Goal: Information Seeking & Learning: Learn about a topic

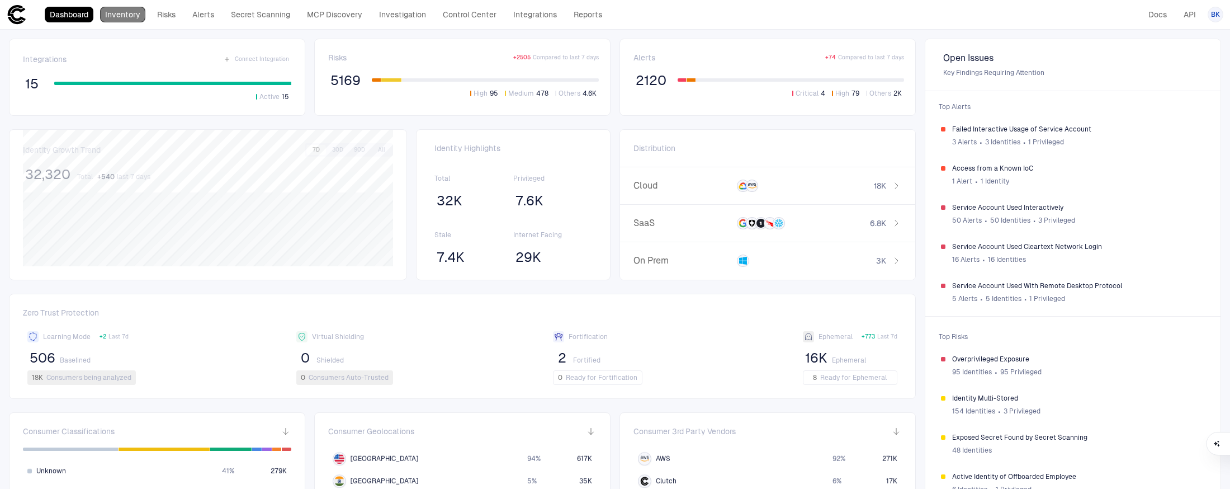
click at [125, 18] on link "Inventory" at bounding box center [122, 15] width 45 height 16
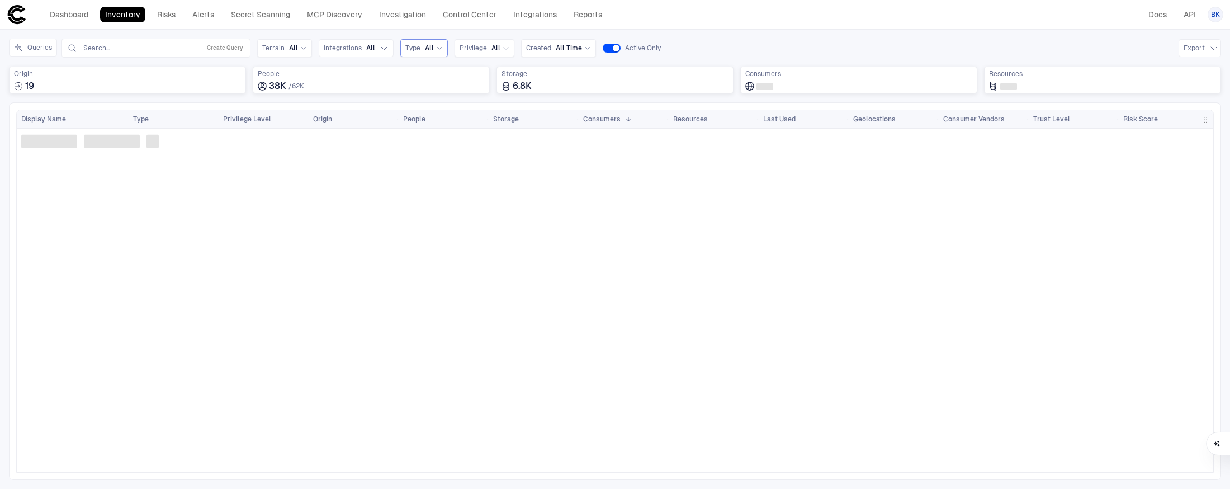
click at [430, 49] on span "All" at bounding box center [429, 48] width 9 height 9
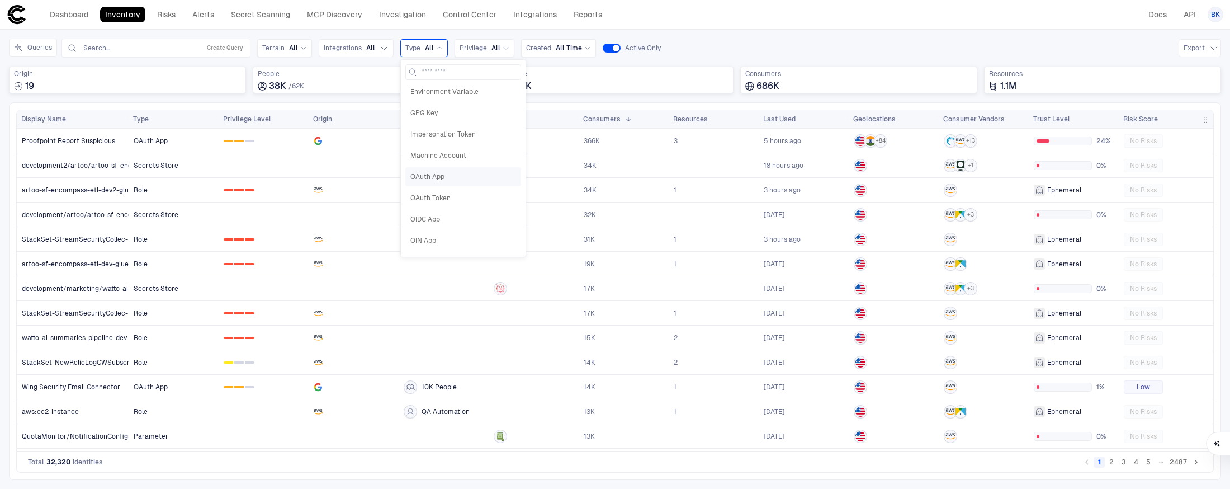
scroll to position [240, 0]
click at [729, 11] on div "Dashboard Inventory Risks Alerts Secret Scanning MCP Discovery Investigation Co…" at bounding box center [615, 14] width 1217 height 20
click at [421, 53] on div "Type All" at bounding box center [423, 48] width 37 height 12
click at [280, 48] on span "Terrain" at bounding box center [273, 48] width 22 height 9
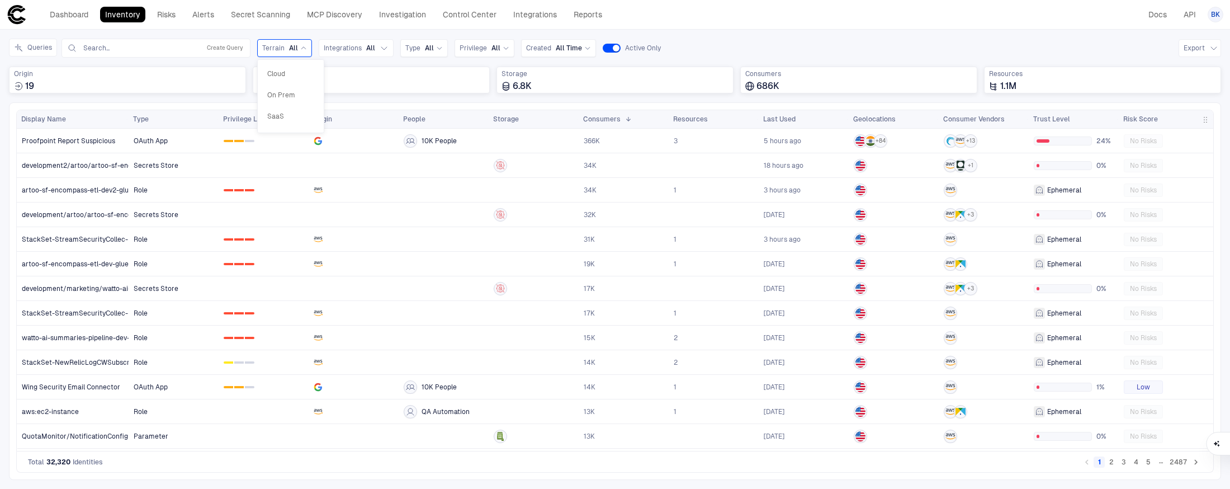
click at [280, 48] on span "Terrain" at bounding box center [273, 48] width 22 height 9
click at [35, 50] on button "Queries" at bounding box center [33, 48] width 48 height 18
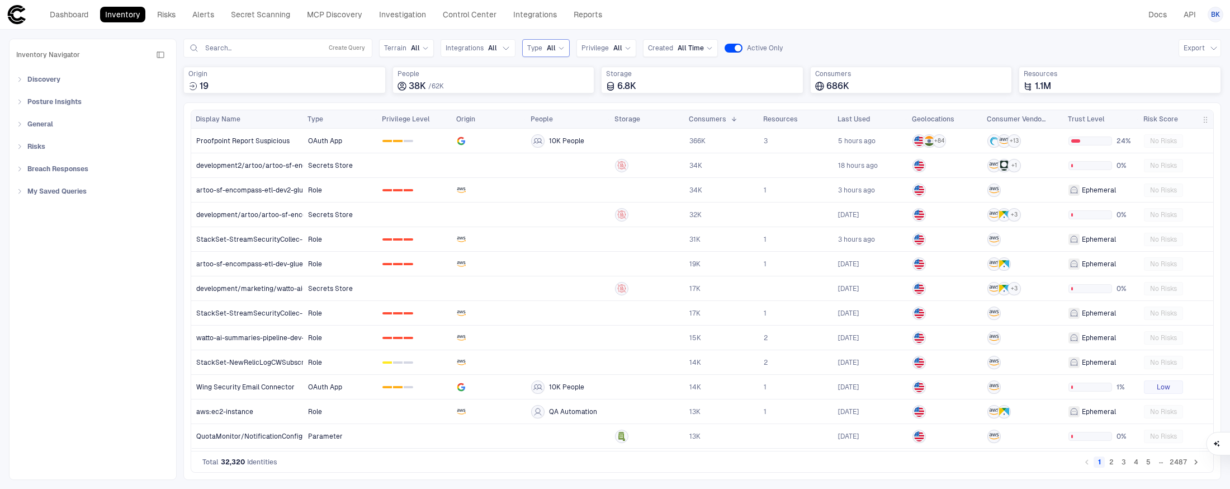
click at [547, 46] on span "All" at bounding box center [551, 48] width 9 height 9
click at [551, 159] on span "Role" at bounding box center [585, 158] width 106 height 9
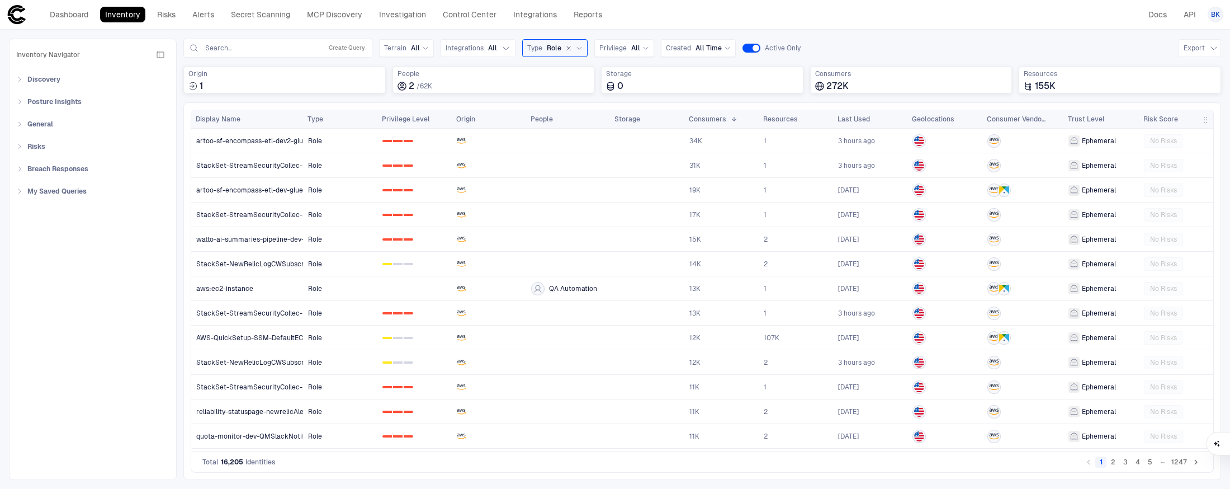
click at [559, 48] on div "Role" at bounding box center [565, 48] width 36 height 10
click at [559, 164] on span "Password Manager" at bounding box center [585, 166] width 106 height 9
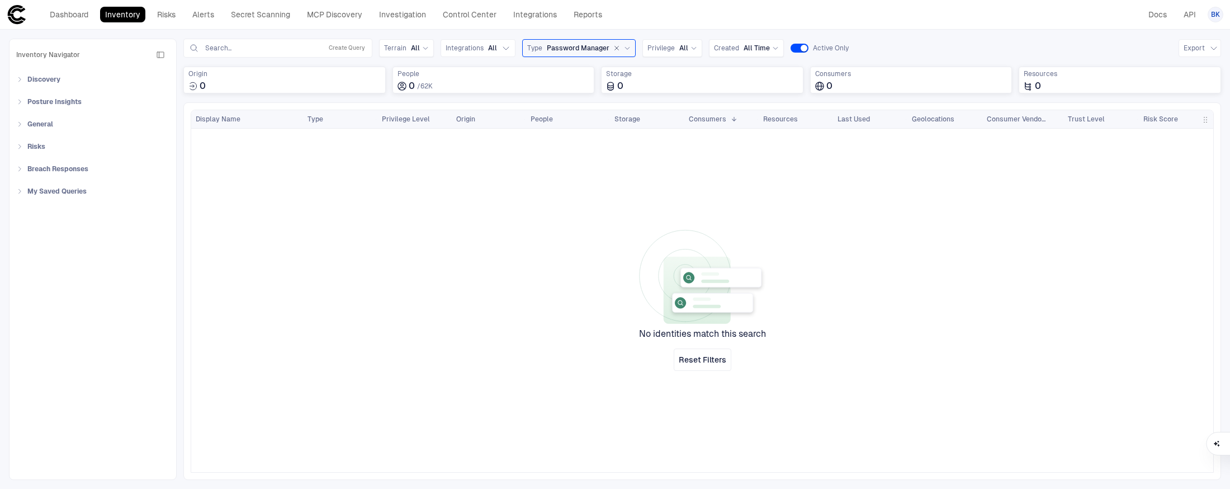
click at [580, 48] on span "Password Manager" at bounding box center [578, 48] width 63 height 9
click at [570, 196] on span "Machine Account" at bounding box center [585, 200] width 106 height 9
click at [590, 49] on span "Machine Account" at bounding box center [575, 48] width 56 height 9
click at [608, 48] on icon "button" at bounding box center [610, 48] width 7 height 7
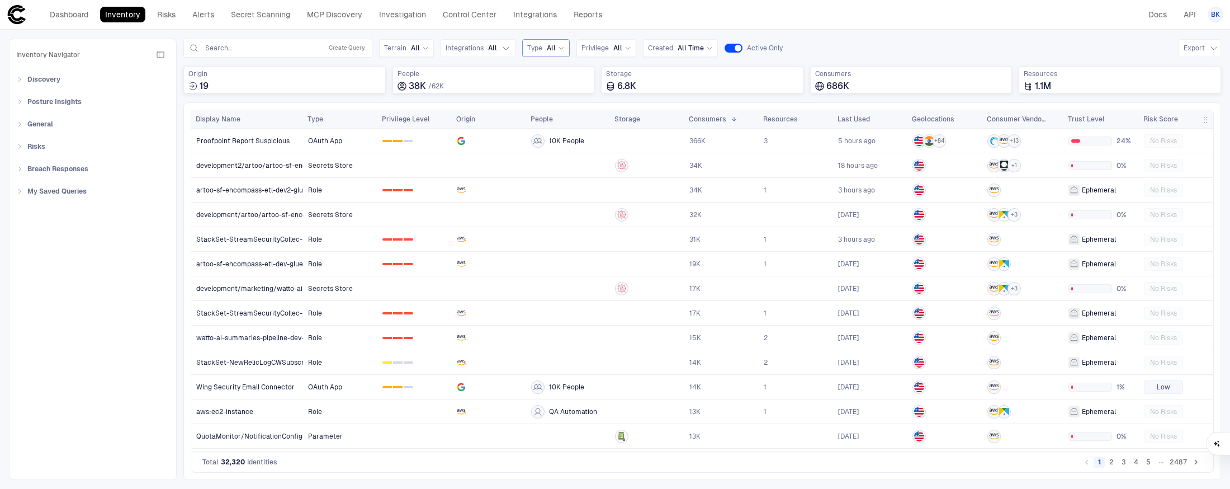
click at [551, 52] on span "All" at bounding box center [551, 48] width 9 height 9
click at [304, 45] on input "text" at bounding box center [260, 48] width 113 height 9
click at [959, 46] on div "Queries Search... Create Query Recent API Tokens Active Identity of Offboarded …" at bounding box center [702, 48] width 1038 height 19
click at [254, 77] on span "Origin" at bounding box center [284, 73] width 192 height 9
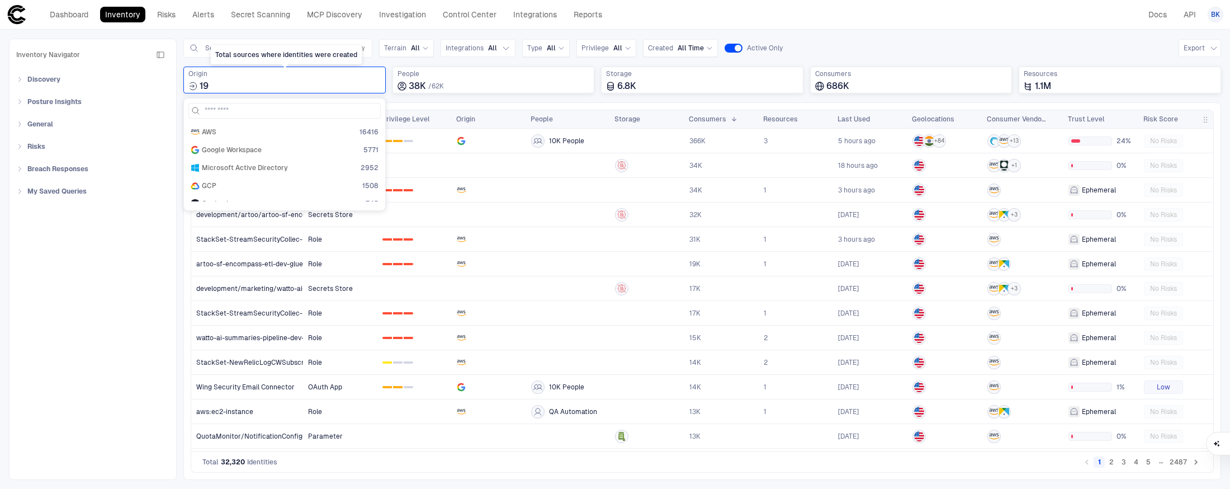
click at [254, 77] on span "Origin" at bounding box center [284, 73] width 192 height 9
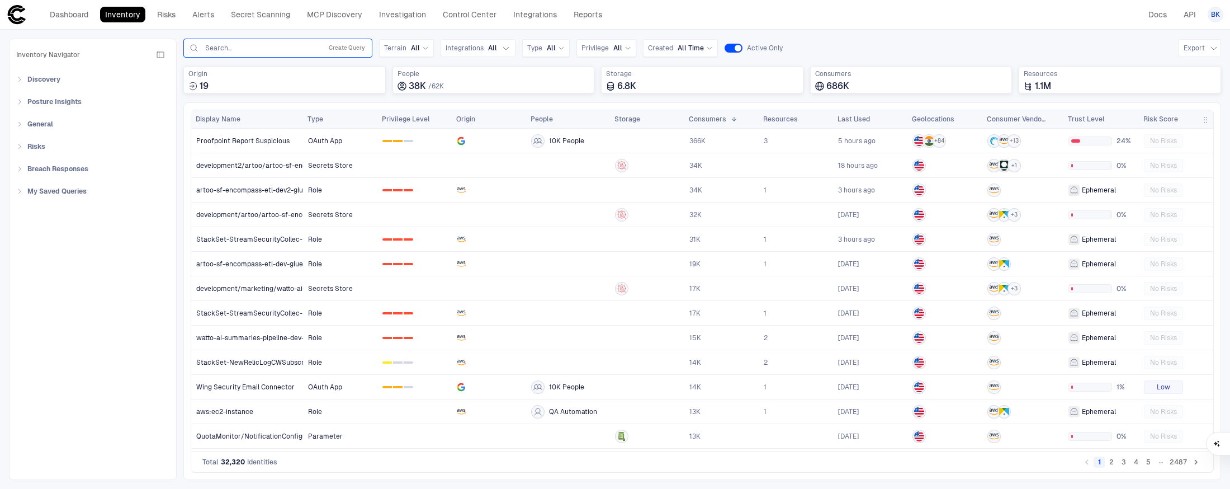
click at [267, 49] on input "text" at bounding box center [260, 48] width 113 height 9
click at [78, 15] on link "Dashboard" at bounding box center [69, 15] width 49 height 16
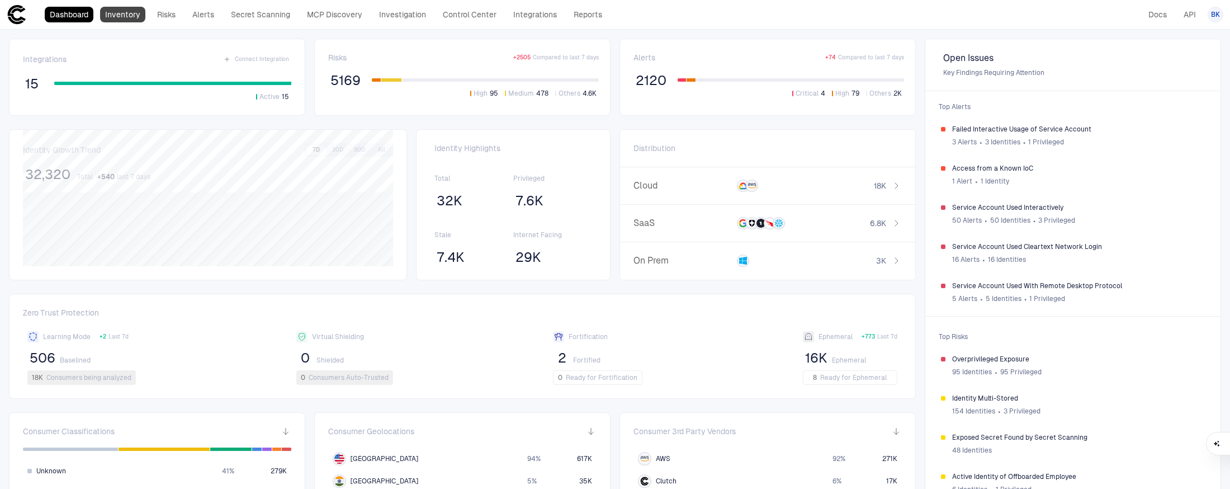
click at [115, 12] on link "Inventory" at bounding box center [122, 15] width 45 height 16
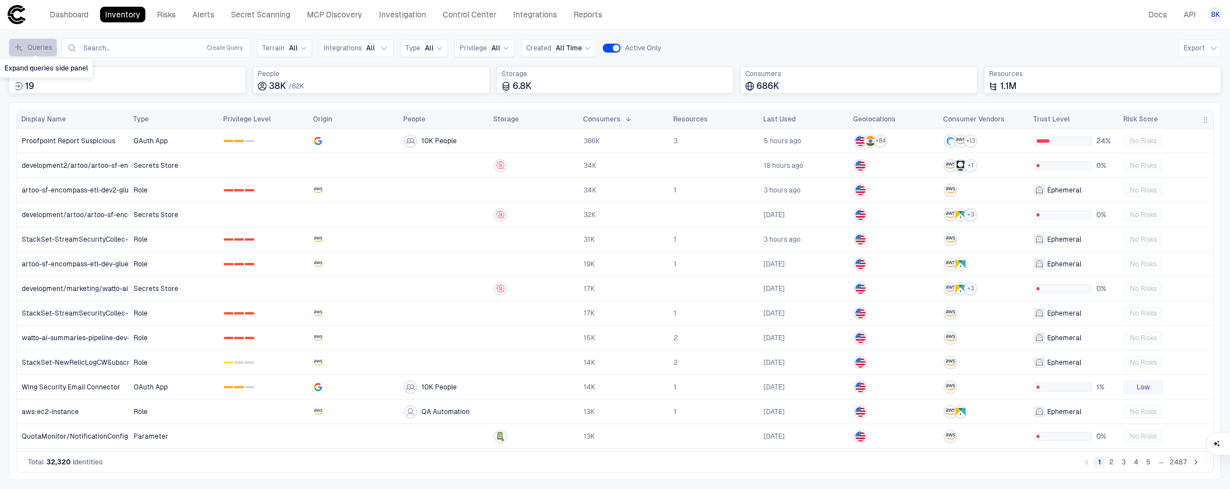
click at [25, 45] on button "Queries" at bounding box center [33, 48] width 48 height 18
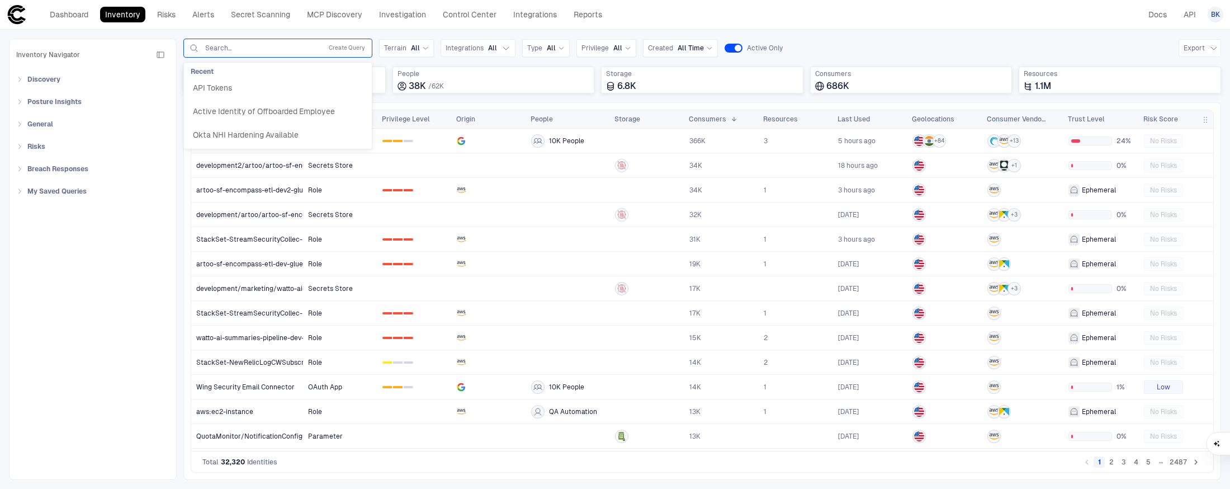
click at [282, 50] on input "text" at bounding box center [260, 48] width 113 height 9
type input "*********"
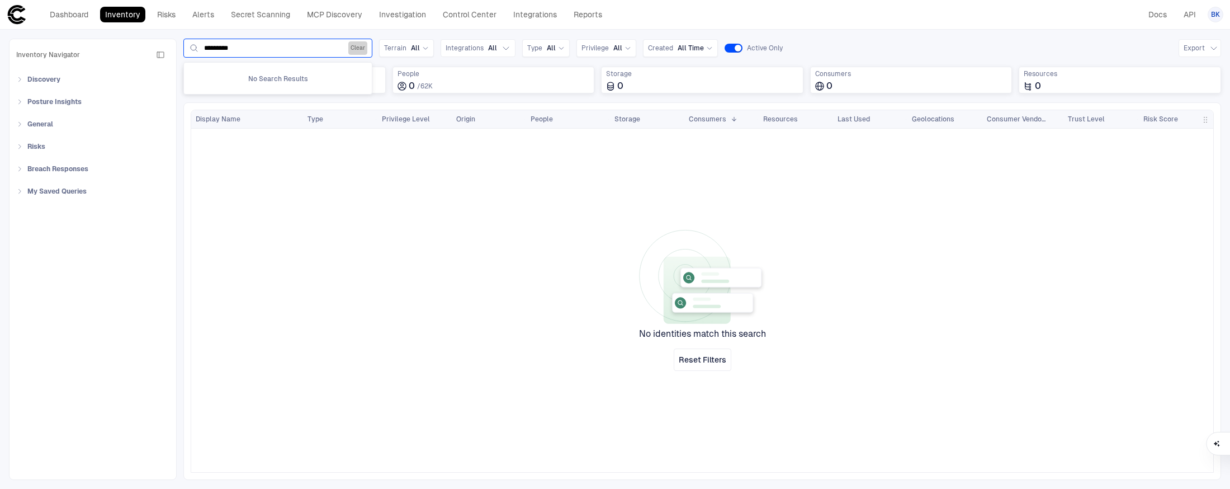
click at [358, 49] on button "Clear" at bounding box center [357, 47] width 19 height 13
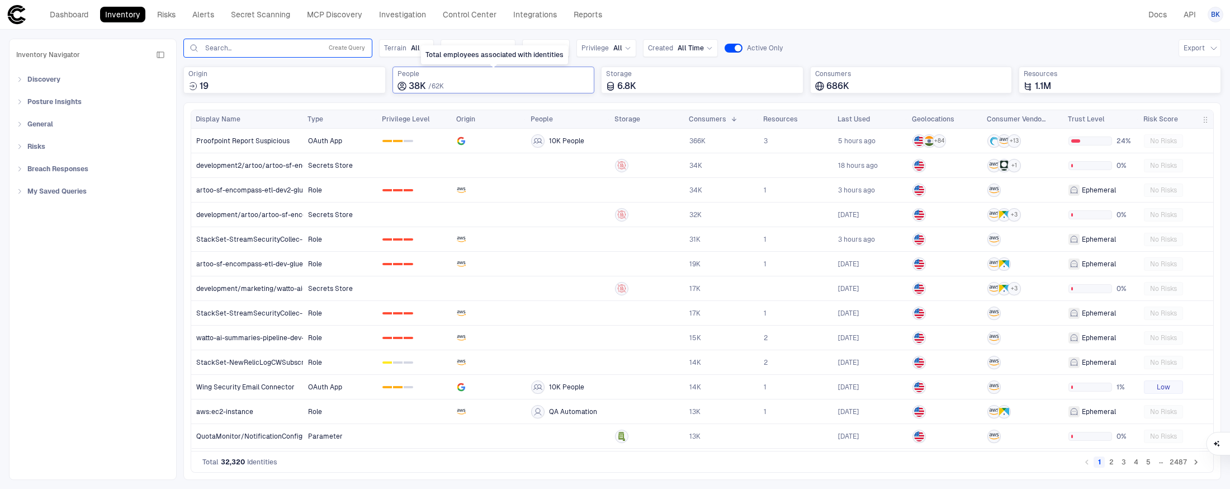
click at [480, 78] on span "People" at bounding box center [494, 73] width 192 height 9
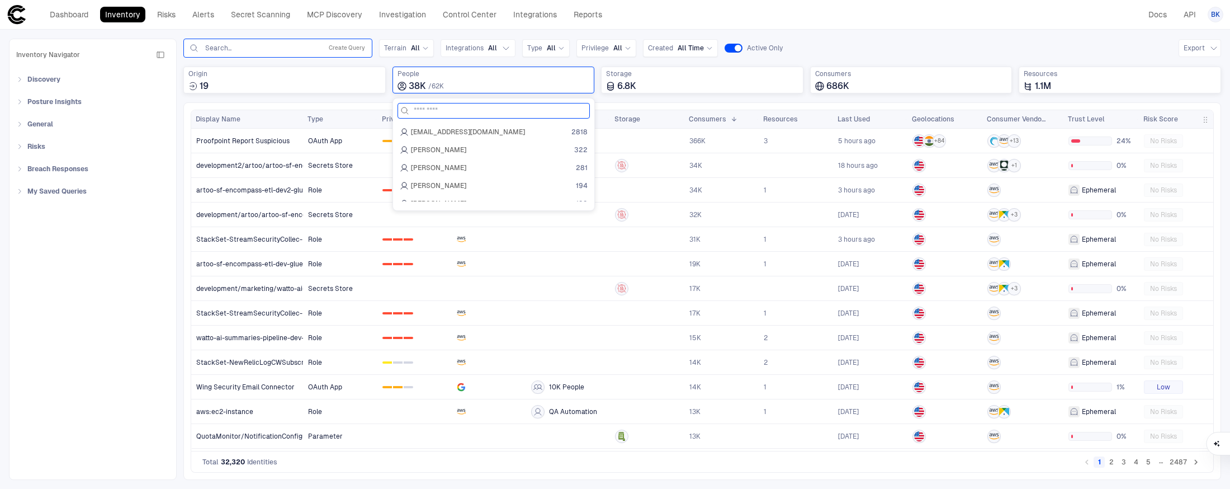
click at [445, 112] on input at bounding box center [500, 110] width 173 height 15
type input "**********"
click at [443, 131] on span "[PERSON_NAME]" at bounding box center [438, 131] width 55 height 9
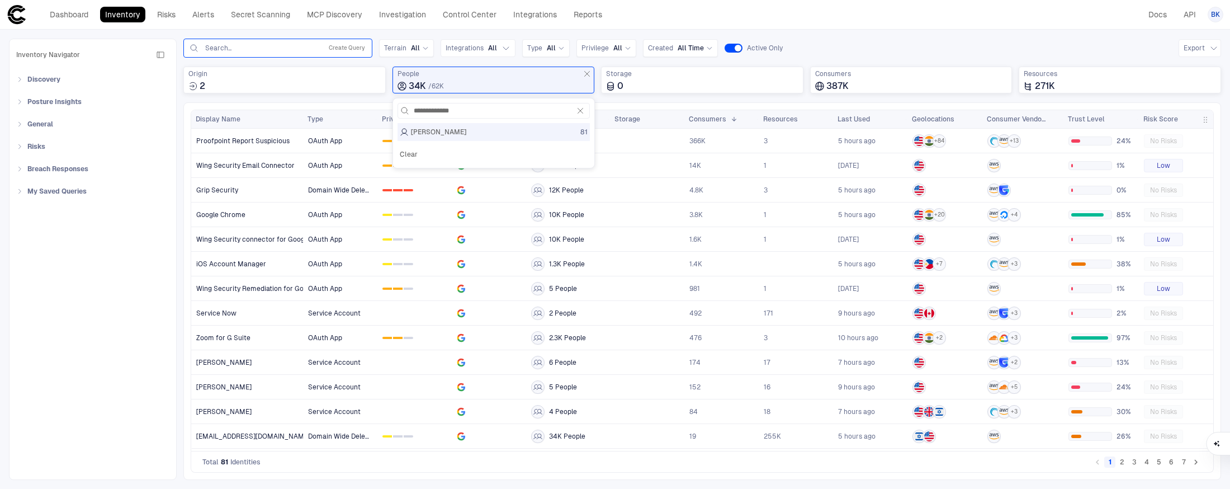
click at [671, 105] on div "Drag here to set row groups Drag here to set column labels Display Name" at bounding box center [702, 290] width 1038 height 377
click at [528, 75] on span "People" at bounding box center [494, 73] width 192 height 9
click at [432, 110] on input at bounding box center [500, 110] width 173 height 15
type input "**********"
click at [436, 133] on span "[PERSON_NAME]" at bounding box center [438, 131] width 55 height 9
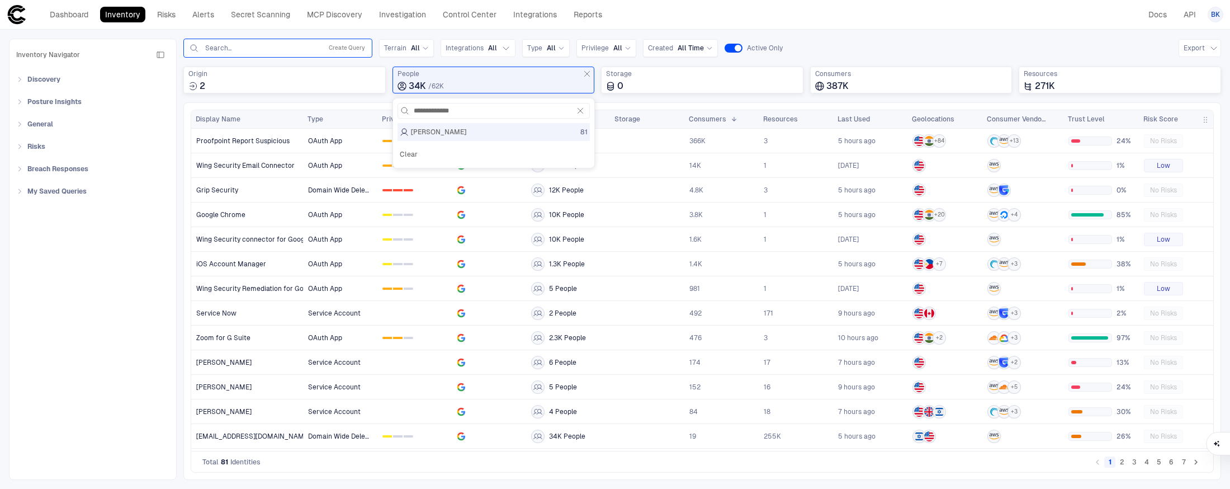
click at [120, 344] on div "Inventory Navigator Discovery AD Service Accounts Access from Non-Org Addresses…" at bounding box center [92, 259] width 153 height 427
click at [244, 82] on div "2" at bounding box center [284, 86] width 192 height 11
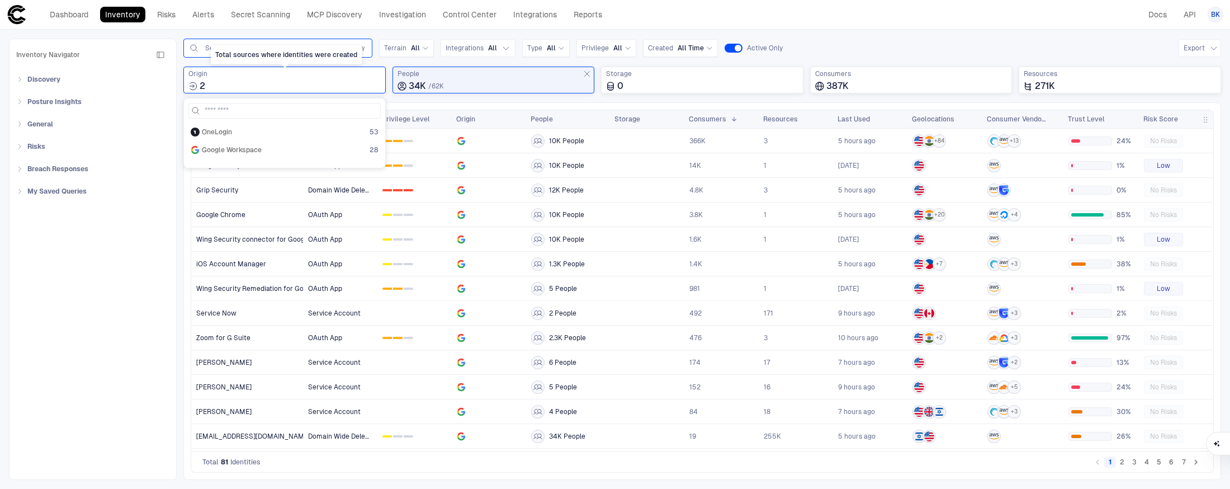
click at [244, 82] on div "2" at bounding box center [284, 86] width 192 height 11
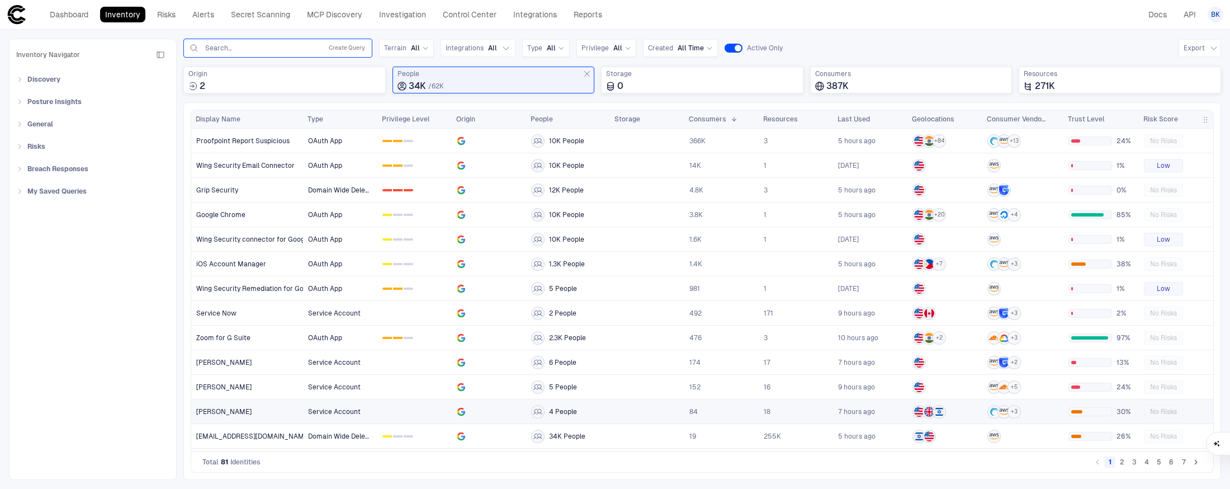
click at [218, 410] on span "[PERSON_NAME]" at bounding box center [223, 411] width 55 height 9
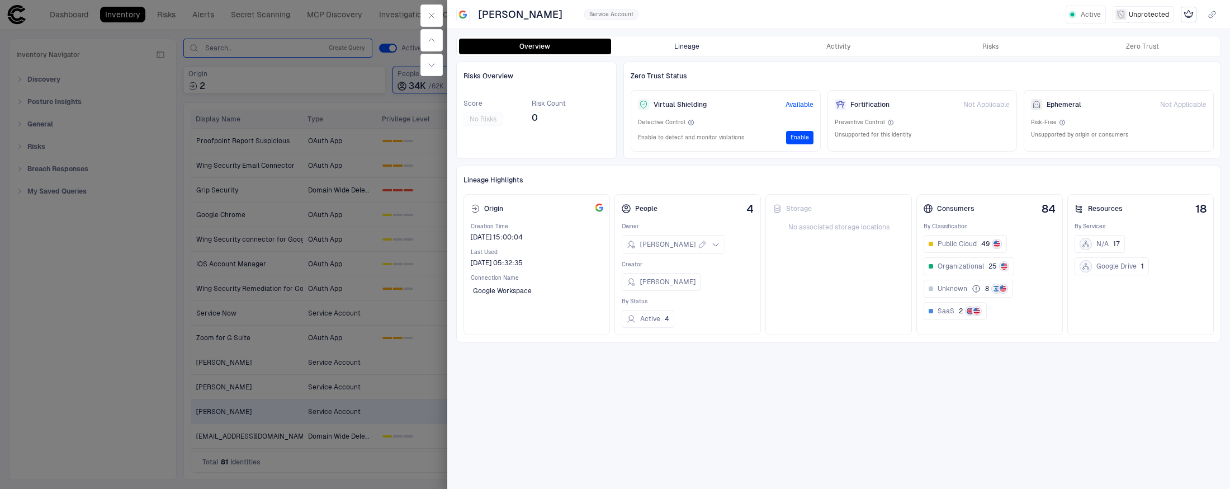
click at [699, 44] on button "Lineage" at bounding box center [687, 47] width 152 height 16
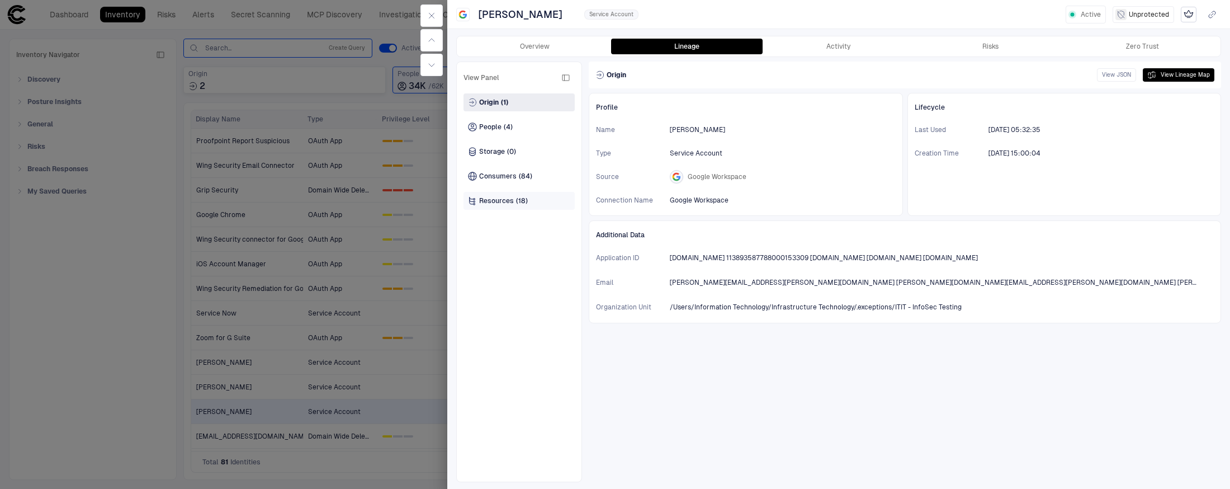
click at [504, 198] on span "Resources" at bounding box center [496, 200] width 35 height 9
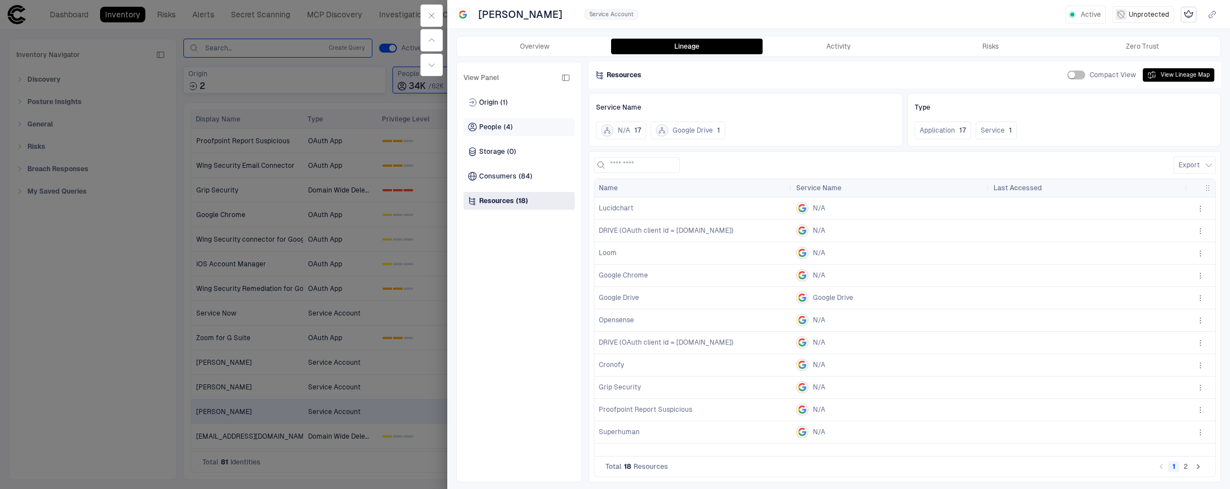
click at [508, 127] on span "(4)" at bounding box center [508, 126] width 9 height 9
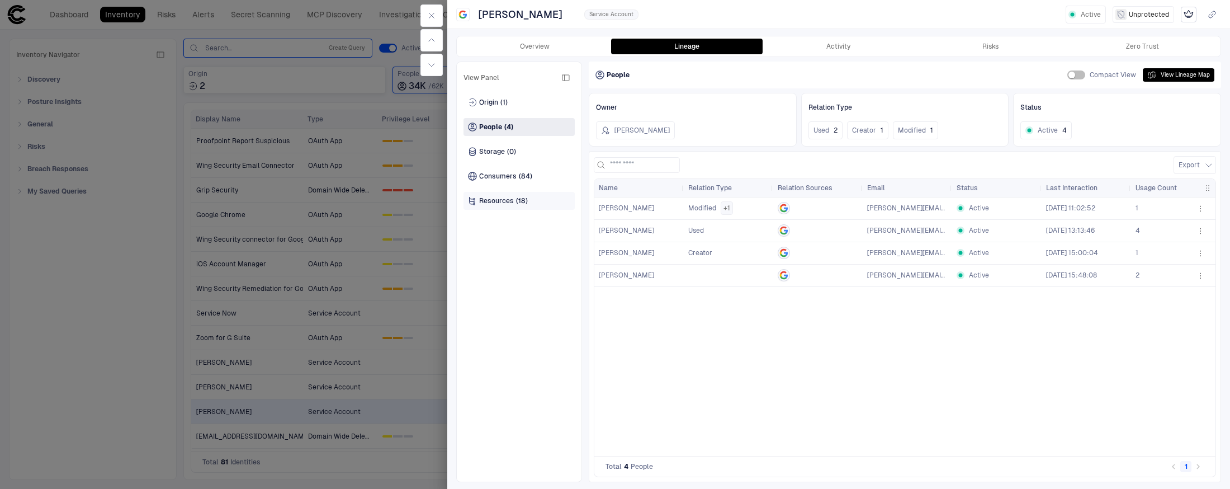
click at [499, 203] on span "Resources" at bounding box center [496, 200] width 35 height 9
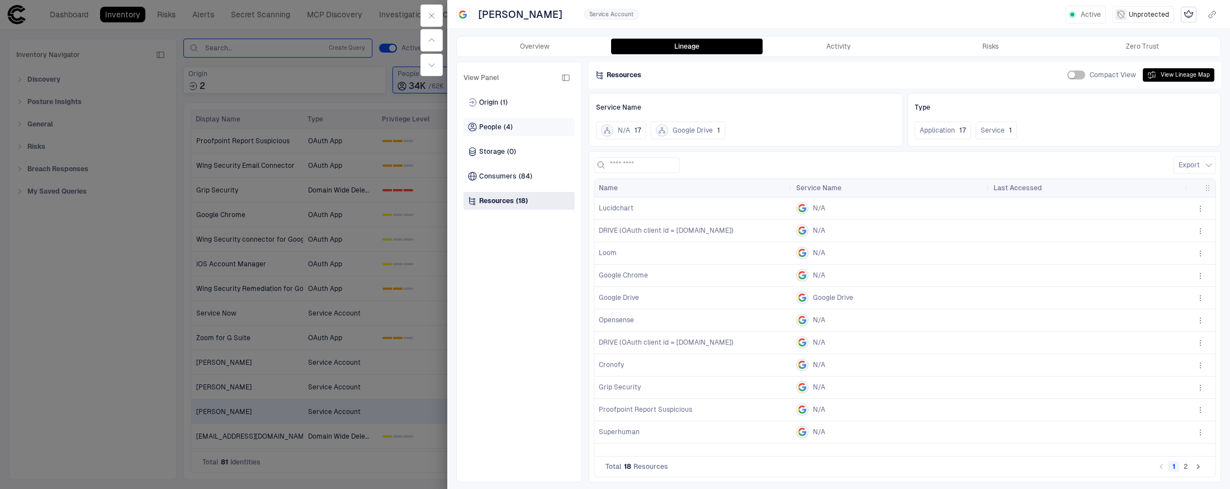
click at [496, 127] on span "People" at bounding box center [490, 126] width 22 height 9
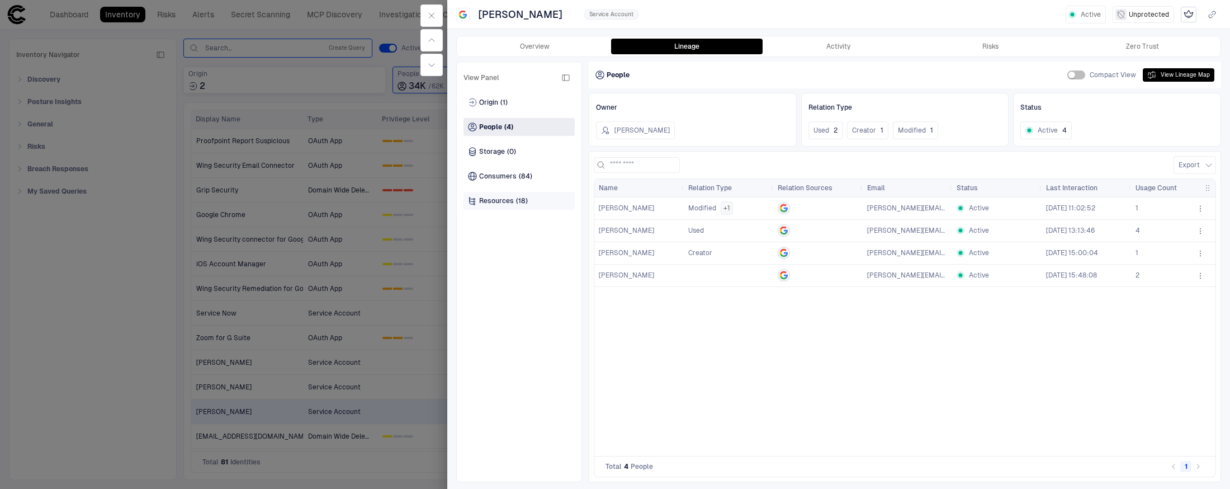
click at [472, 205] on icon at bounding box center [472, 200] width 9 height 9
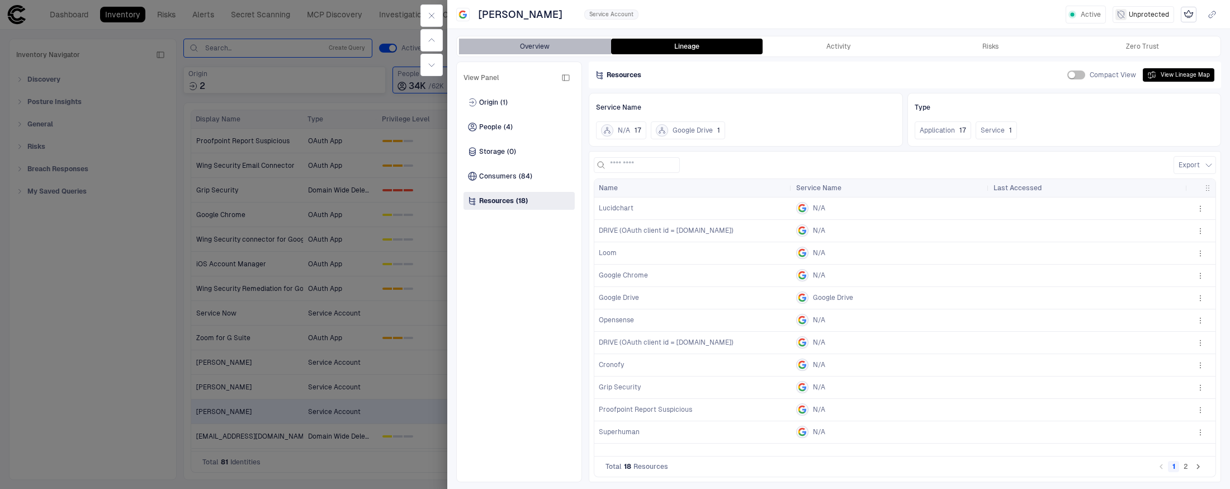
click at [526, 48] on button "Overview" at bounding box center [535, 47] width 152 height 16
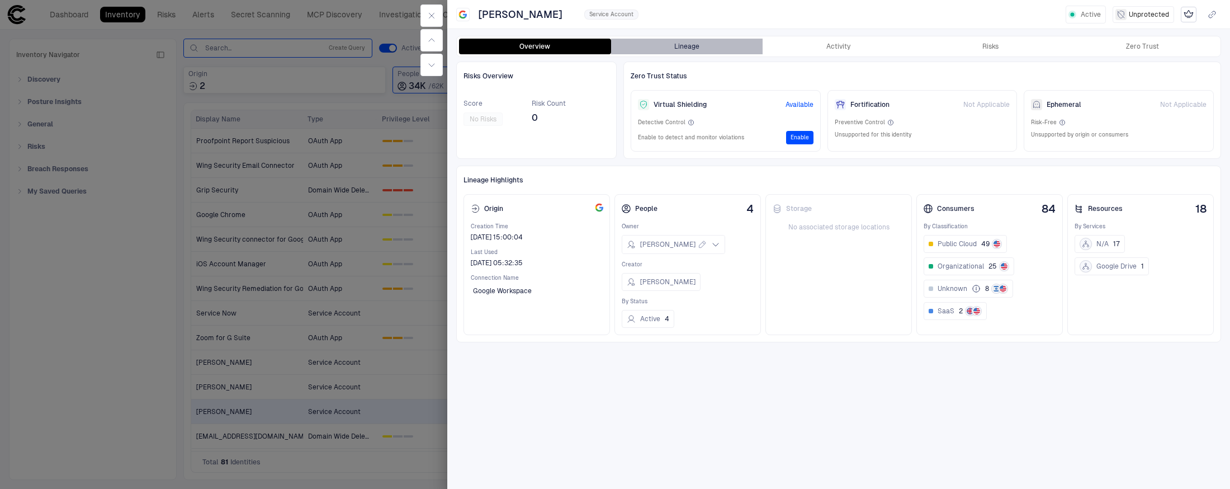
click at [691, 45] on button "Lineage" at bounding box center [687, 47] width 152 height 16
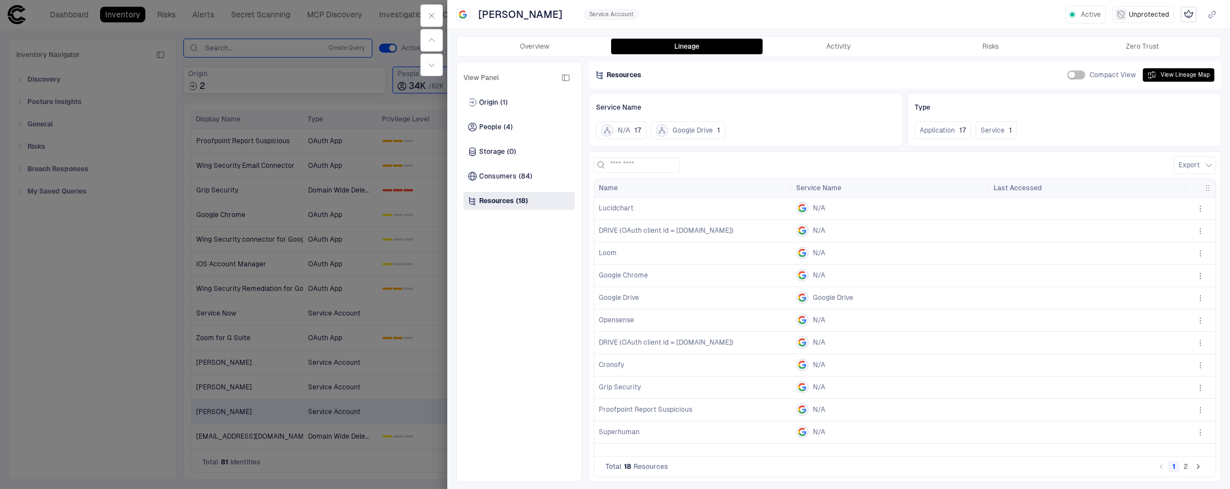
click at [1188, 469] on button "2" at bounding box center [1185, 466] width 11 height 11
click at [1171, 469] on button "1" at bounding box center [1173, 466] width 11 height 11
click at [428, 15] on icon "button" at bounding box center [431, 15] width 9 height 9
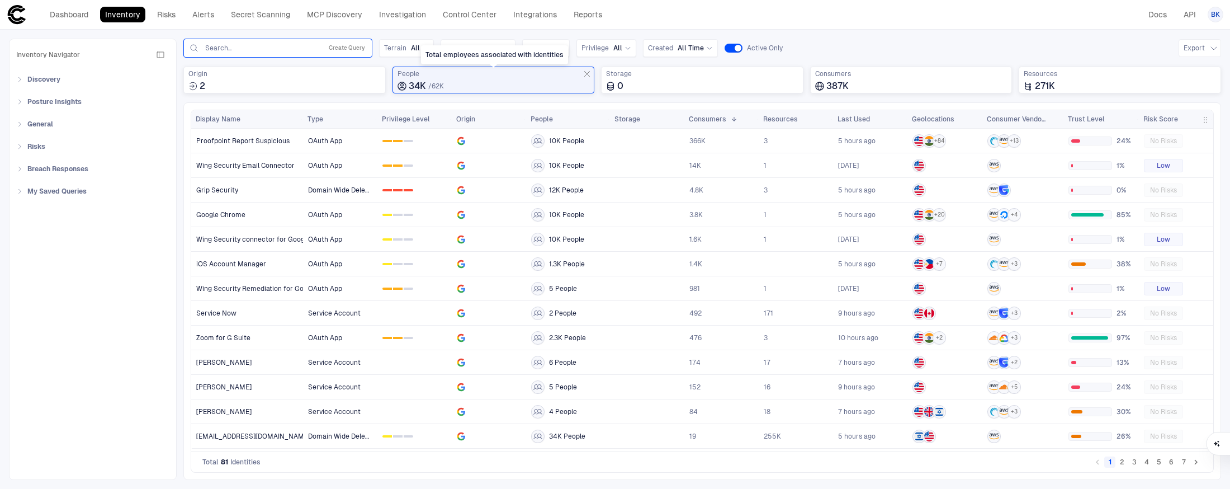
click at [465, 83] on div "34K / 62K" at bounding box center [494, 86] width 192 height 11
click at [469, 110] on input at bounding box center [500, 110] width 173 height 15
type input "**********"
drag, startPoint x: 464, startPoint y: 111, endPoint x: 389, endPoint y: 110, distance: 75.5
click at [389, 110] on body "defs Dashboard Inventory Risks Alerts Secret Scanning MCP Discovery Investigati…" at bounding box center [615, 244] width 1230 height 489
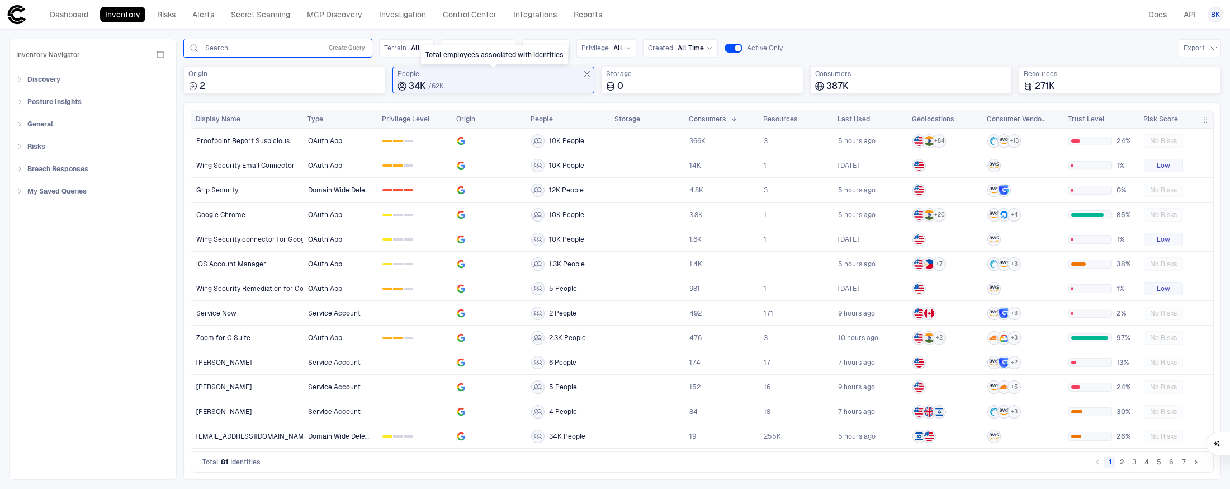
click at [471, 79] on div "People 34K / 62K" at bounding box center [494, 80] width 192 height 22
click at [448, 112] on input at bounding box center [500, 110] width 173 height 15
type input "*********"
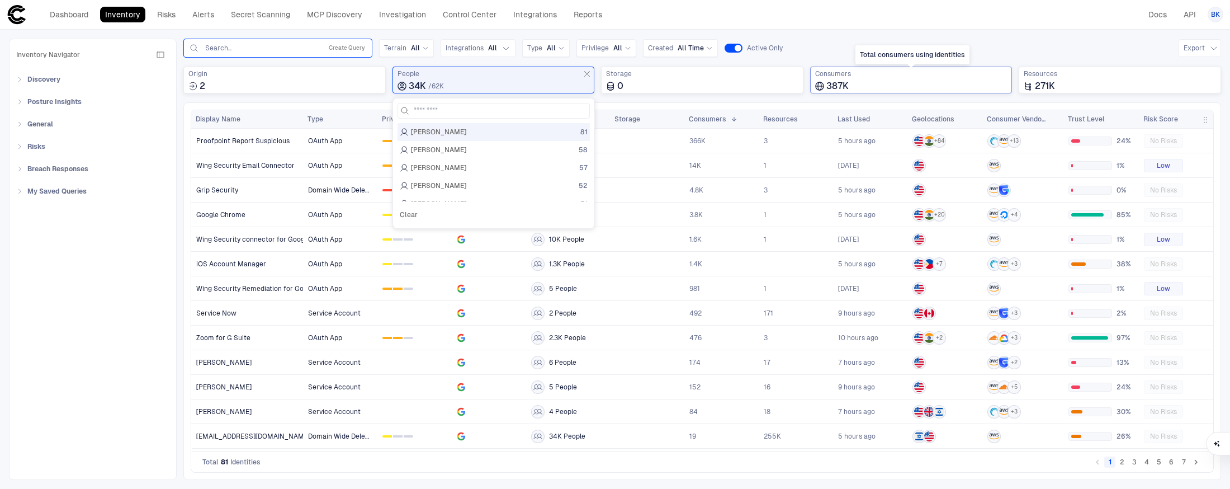
click at [862, 74] on span "Consumers" at bounding box center [911, 73] width 192 height 9
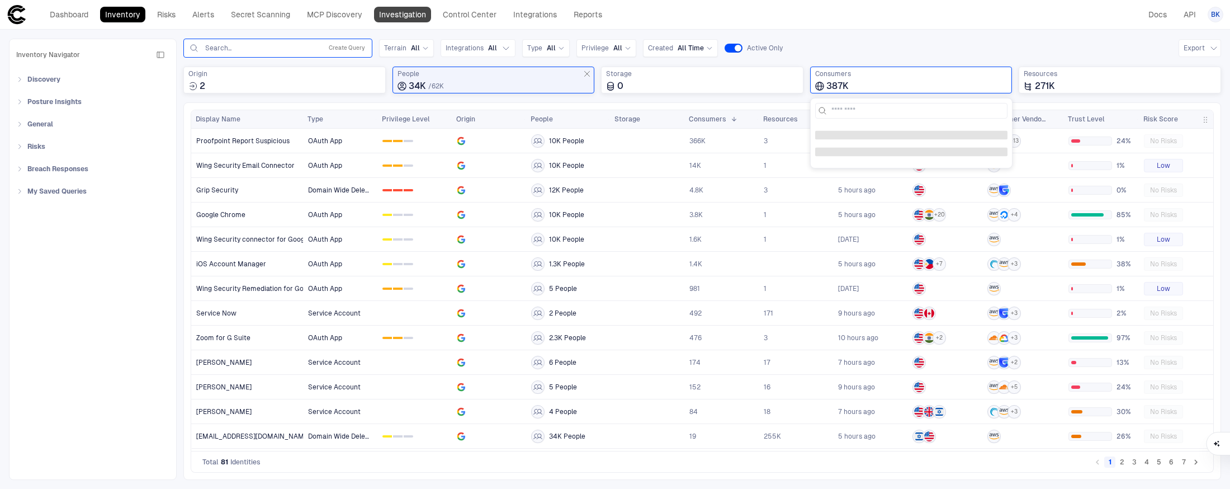
click at [396, 11] on link "Investigation" at bounding box center [402, 15] width 57 height 16
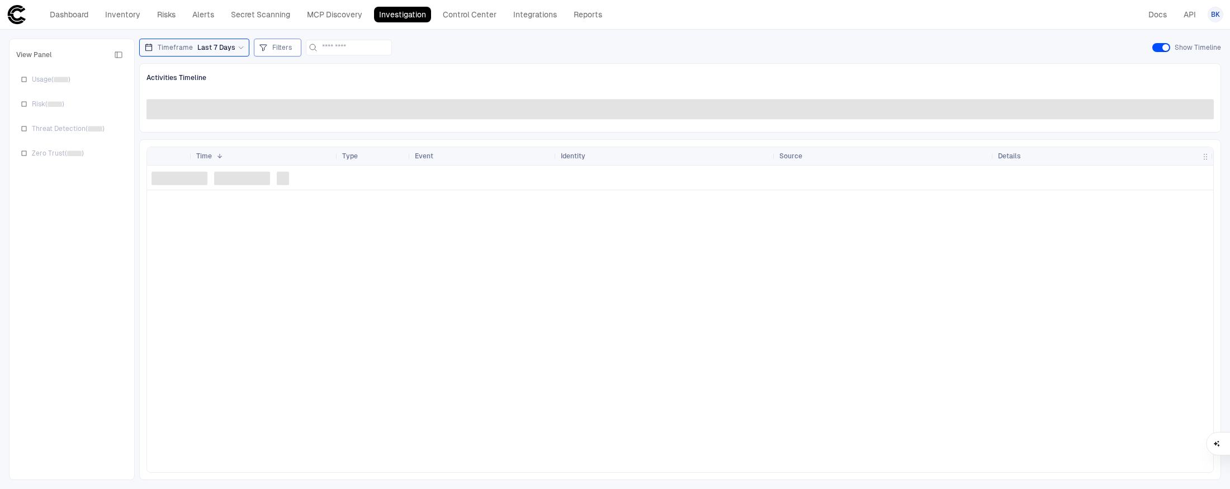
click at [267, 48] on div "Filters" at bounding box center [277, 47] width 37 height 12
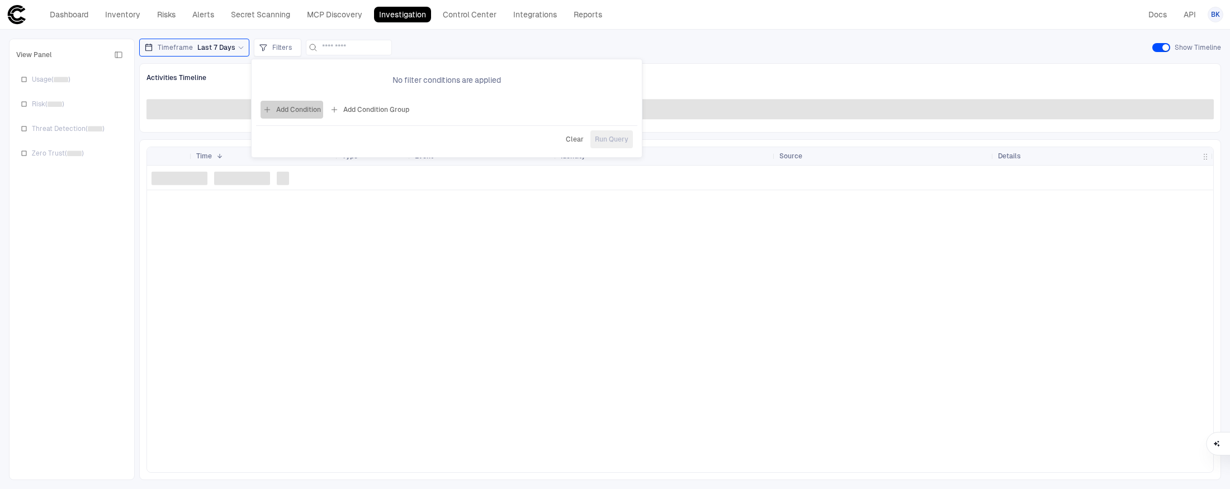
click at [285, 107] on button "Add Condition" at bounding box center [292, 110] width 63 height 18
click at [316, 73] on span "Event: ID" at bounding box center [318, 77] width 29 height 9
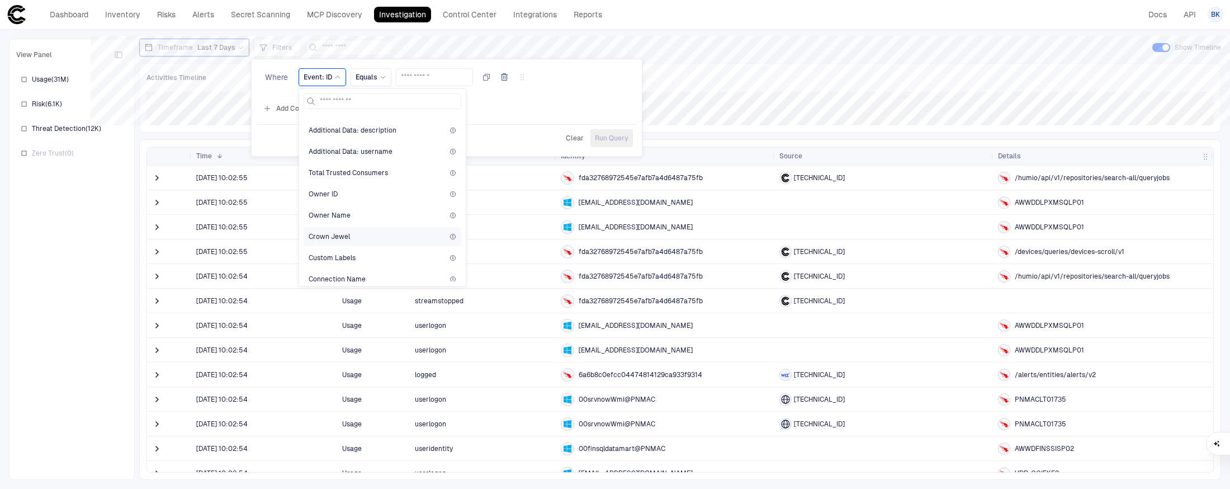
scroll to position [5613, 0]
click at [347, 212] on span "Owner Name" at bounding box center [330, 210] width 42 height 9
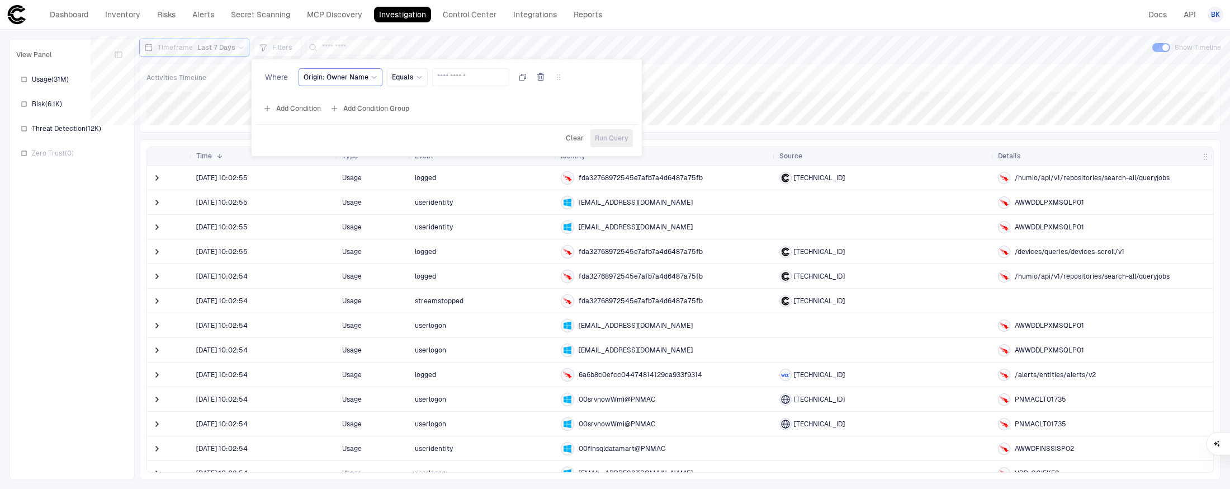
click at [348, 80] on span "Origin: Owner Name" at bounding box center [336, 77] width 65 height 9
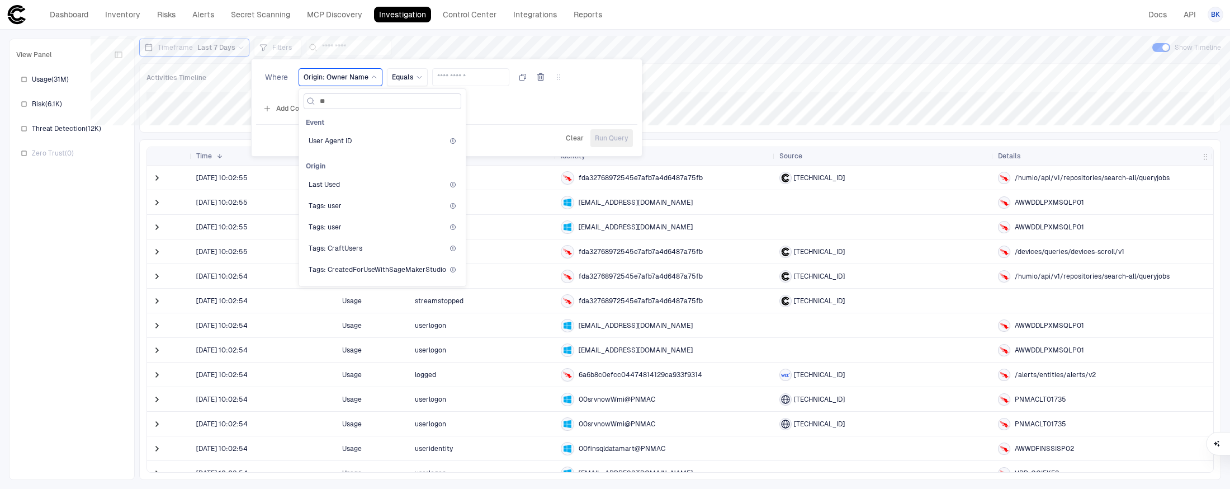
type input "*"
click at [352, 138] on div "ID" at bounding box center [383, 140] width 148 height 9
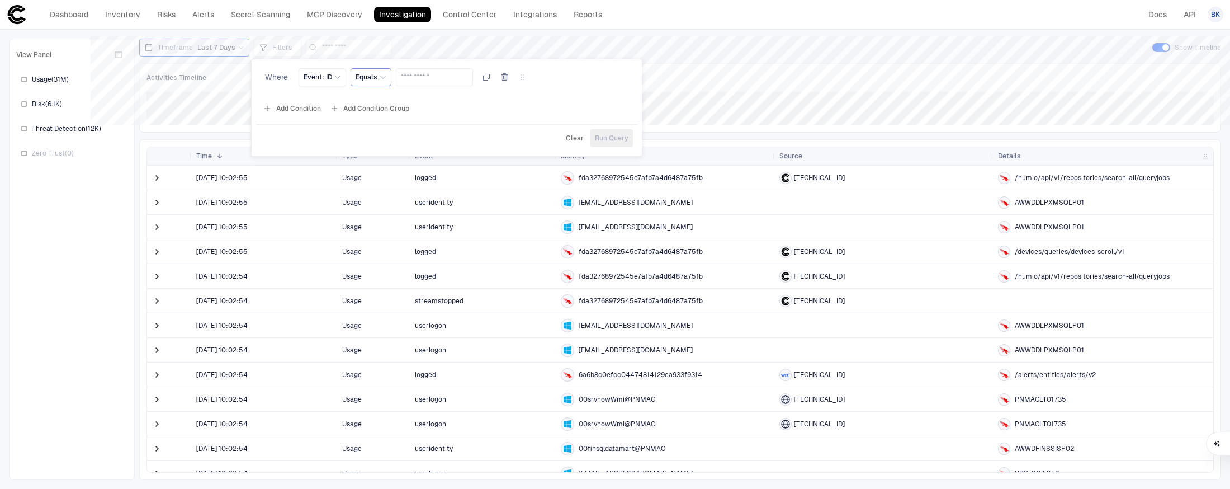
click at [373, 78] on span "Equals" at bounding box center [367, 77] width 22 height 9
click at [373, 161] on span "Contains" at bounding box center [421, 165] width 120 height 9
click at [441, 77] on input "text" at bounding box center [441, 77] width 67 height 17
type input "*********"
click at [611, 138] on span "Run Query" at bounding box center [612, 138] width 34 height 9
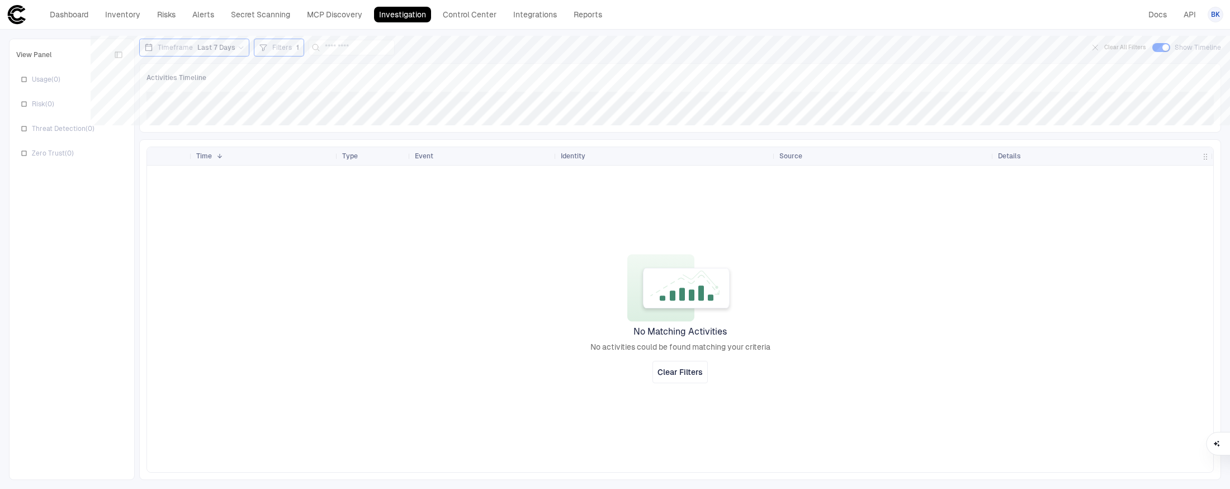
click at [278, 48] on span "Filters" at bounding box center [282, 47] width 20 height 9
click at [578, 142] on span "Clear" at bounding box center [575, 138] width 18 height 9
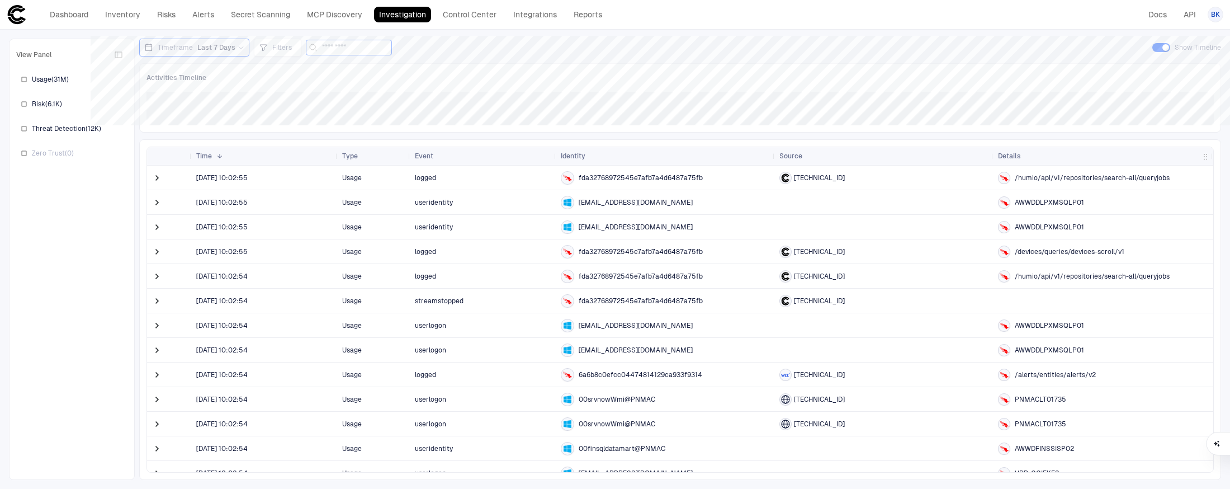
click at [345, 46] on input at bounding box center [355, 47] width 67 height 15
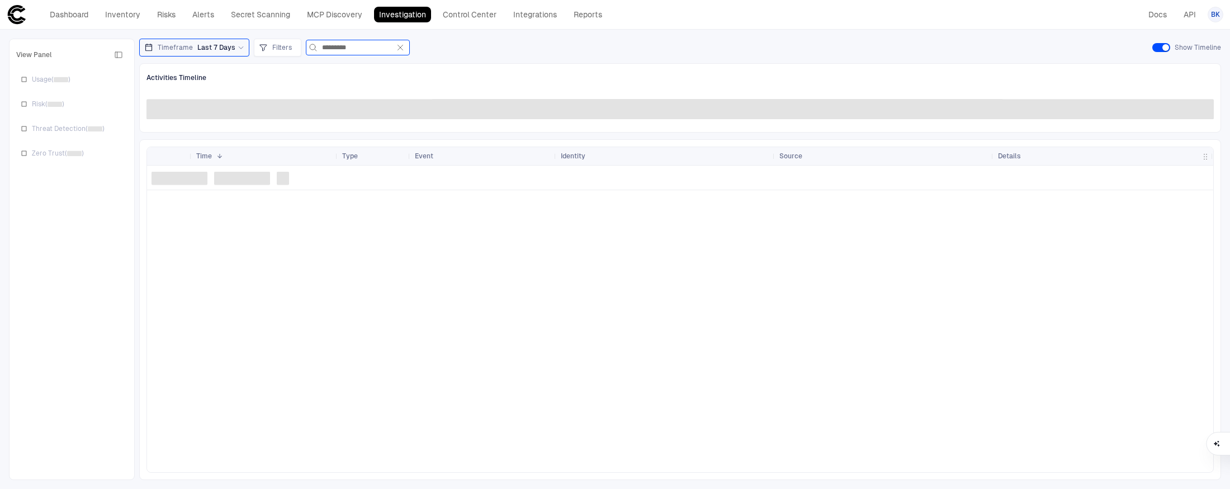
type input "*********"
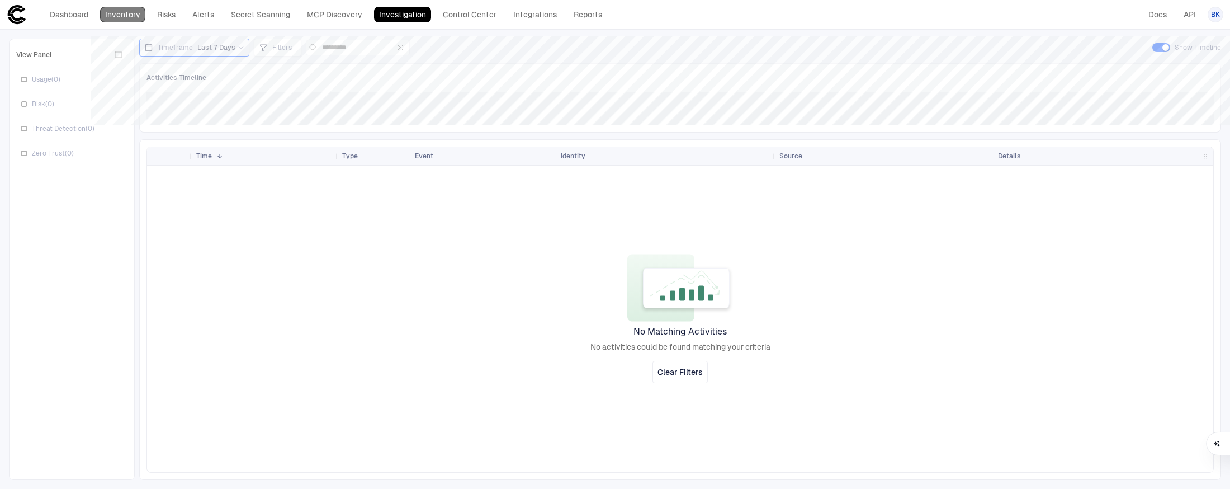
click at [115, 14] on link "Inventory" at bounding box center [122, 15] width 45 height 16
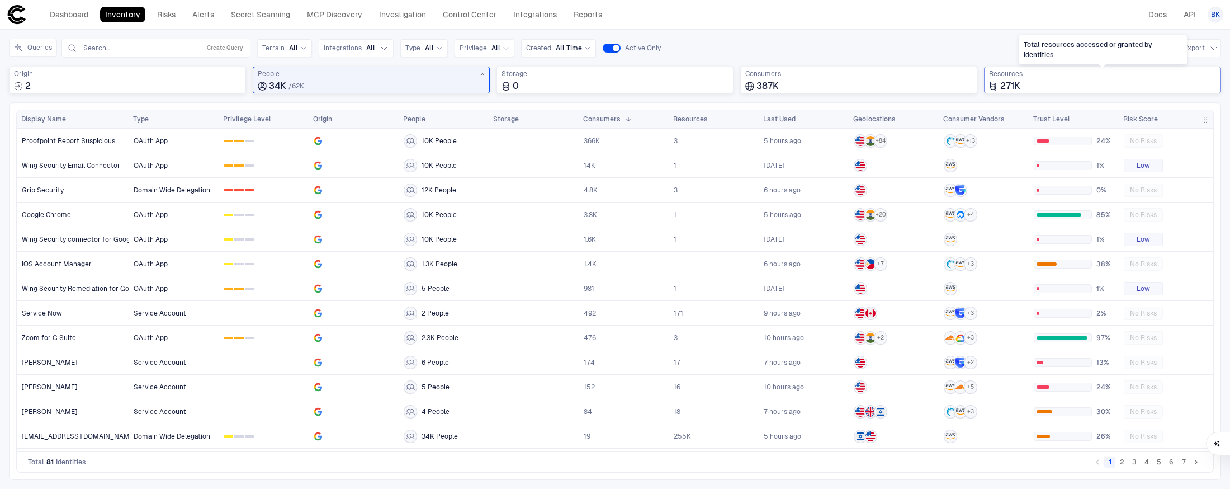
click at [1056, 78] on div "Resources 271K" at bounding box center [1102, 80] width 227 height 22
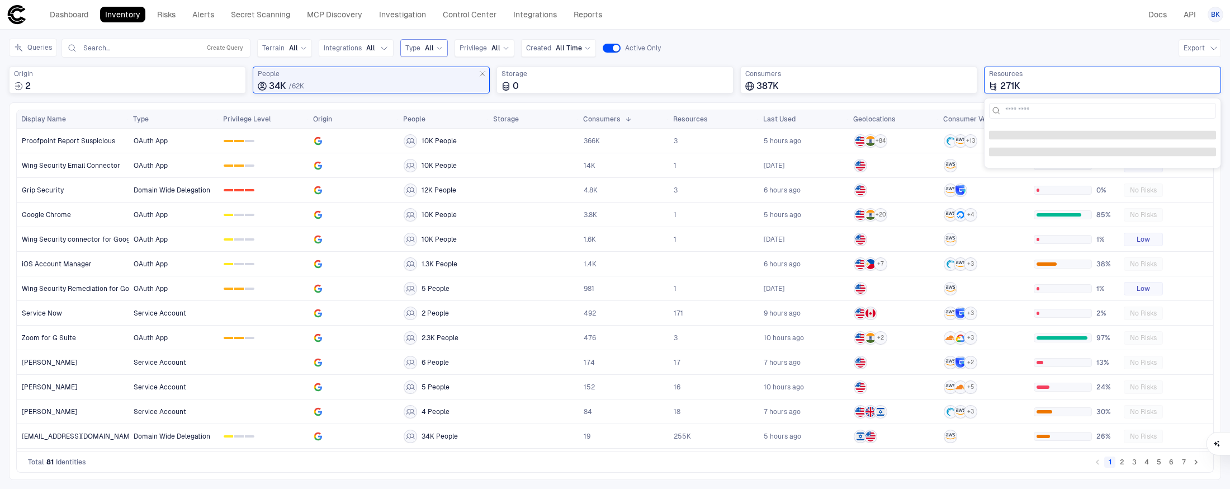
click at [411, 50] on span "Type" at bounding box center [412, 48] width 15 height 9
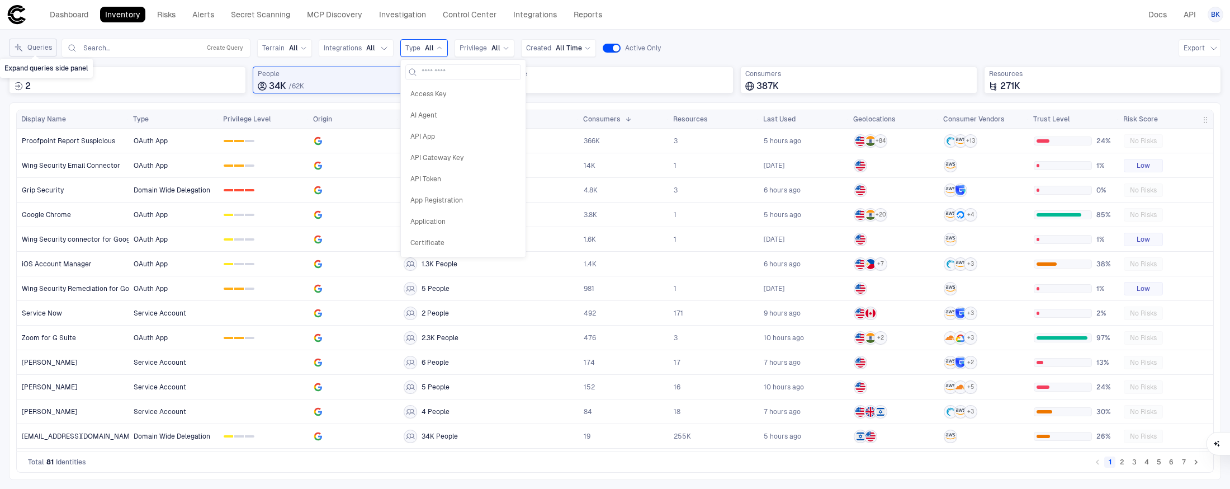
click at [39, 50] on button "Queries" at bounding box center [33, 48] width 48 height 18
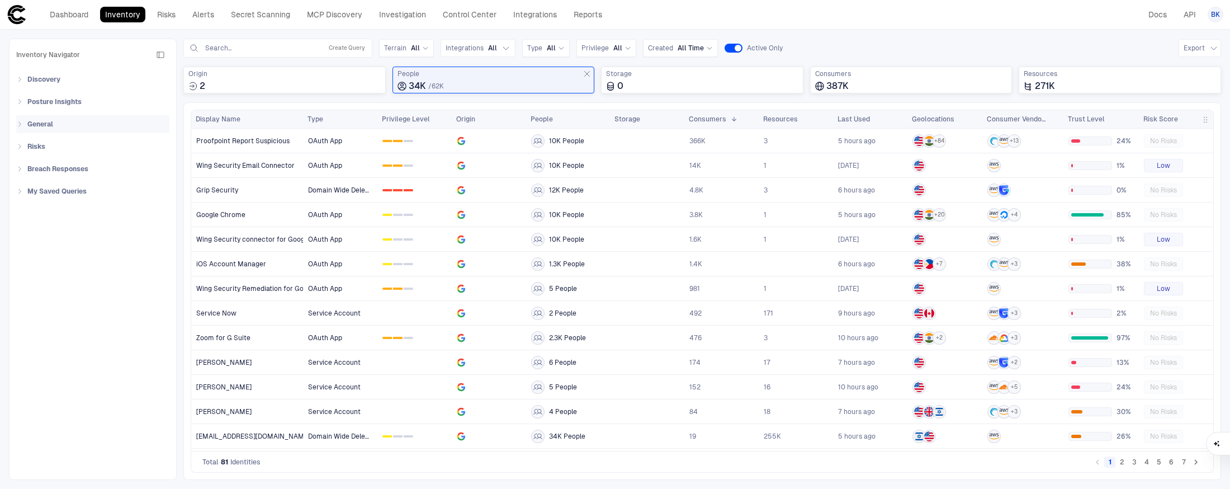
click at [40, 120] on span "General" at bounding box center [40, 124] width 26 height 9
click at [45, 79] on span "Discovery" at bounding box center [43, 79] width 33 height 9
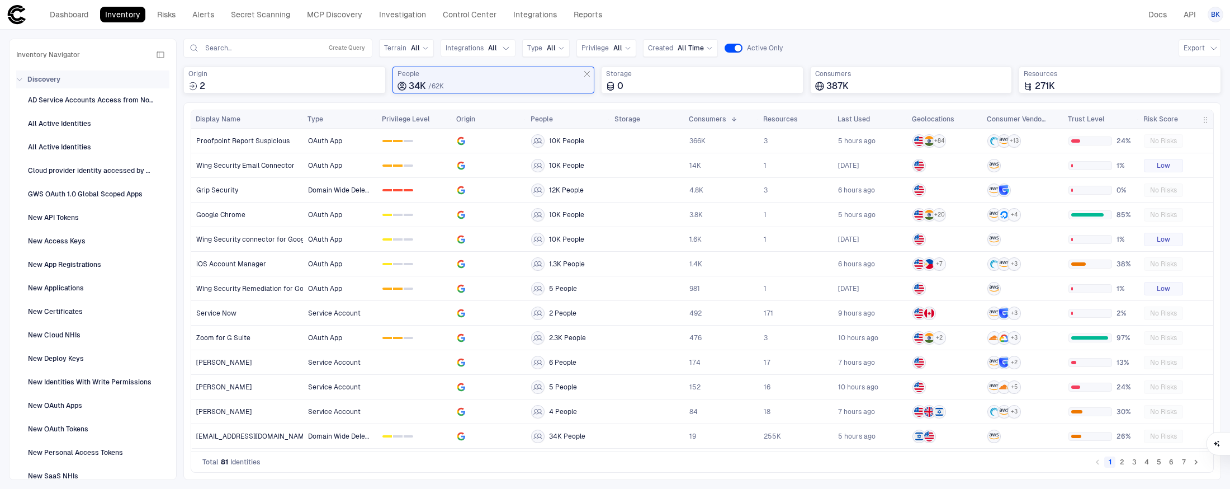
click at [25, 81] on div "Discovery" at bounding box center [96, 79] width 146 height 18
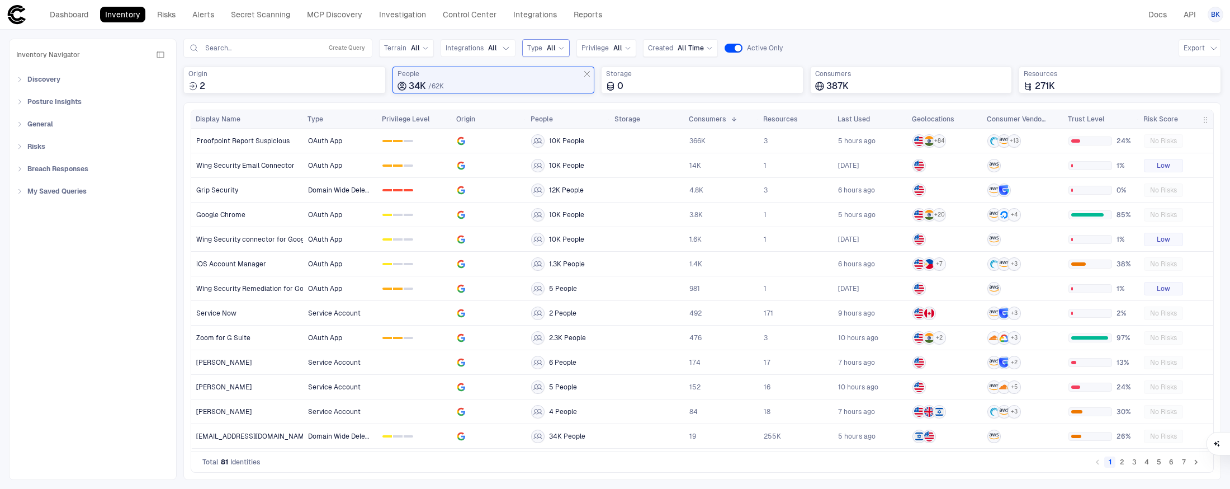
click at [547, 47] on span "All" at bounding box center [551, 48] width 9 height 9
click at [895, 42] on div "Queries Search... Create Query Terrain All Integrations All Type All Access Key…" at bounding box center [702, 48] width 1038 height 19
click at [287, 49] on input "text" at bounding box center [260, 48] width 113 height 9
click at [161, 56] on icon "button" at bounding box center [160, 54] width 9 height 9
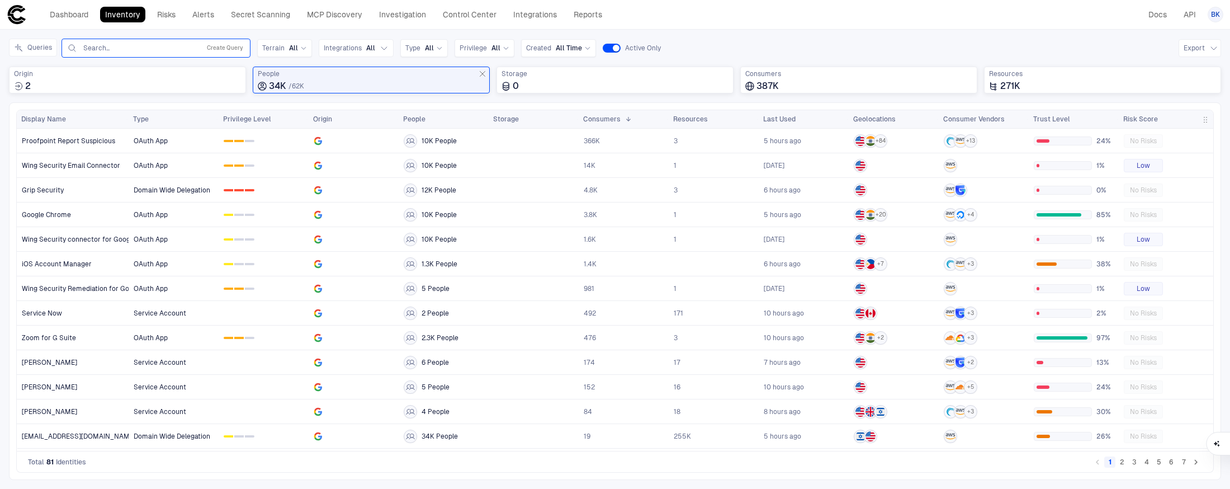
click at [153, 49] on input "text" at bounding box center [138, 48] width 113 height 9
click at [1014, 74] on span "Resources" at bounding box center [1102, 73] width 227 height 9
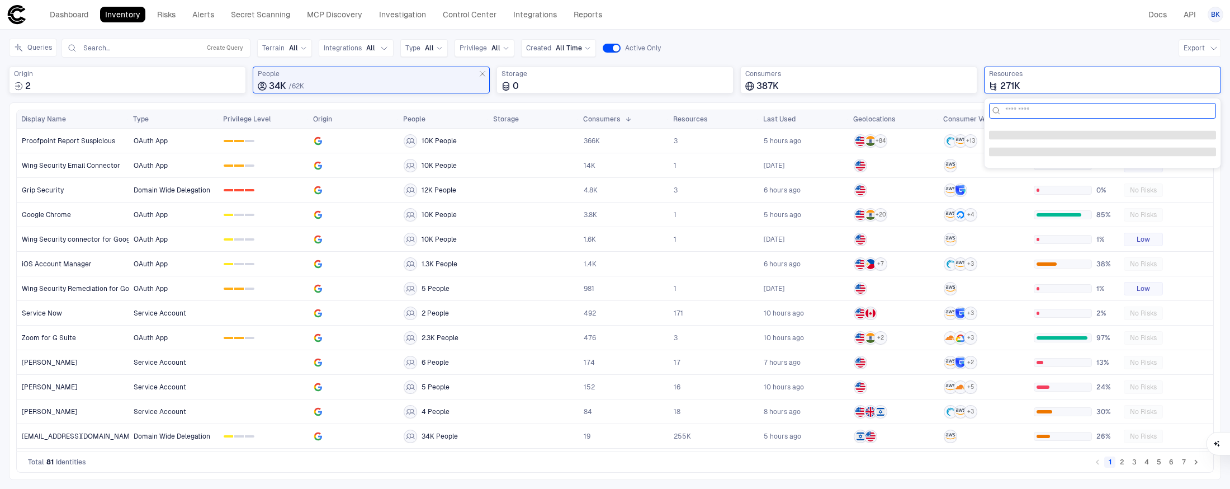
click at [1014, 111] on input at bounding box center [1109, 110] width 208 height 15
paste input "**********"
type input "**********"
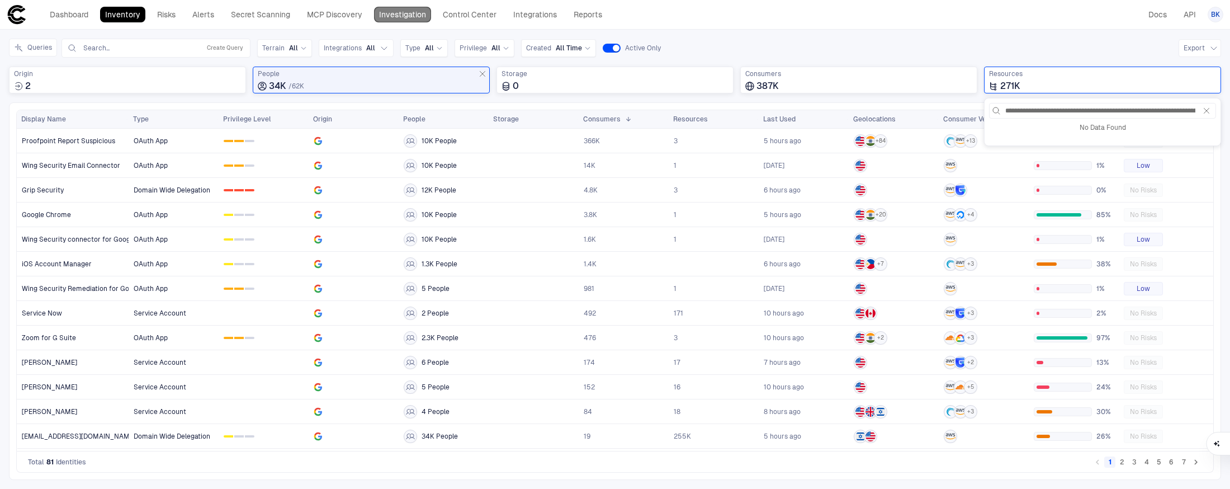
click at [404, 13] on link "Investigation" at bounding box center [402, 15] width 57 height 16
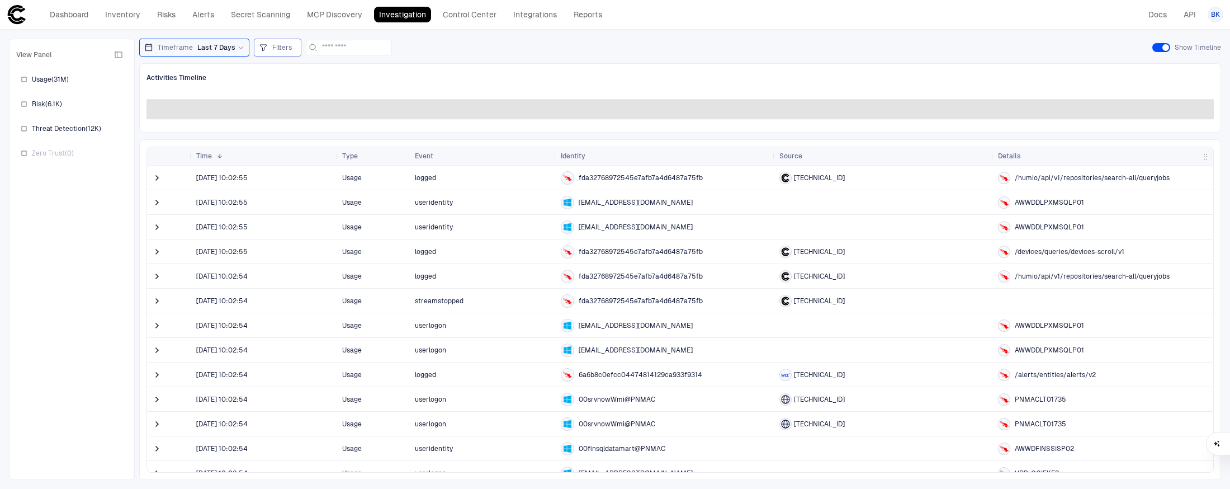
click at [282, 51] on span "Filters" at bounding box center [282, 47] width 20 height 9
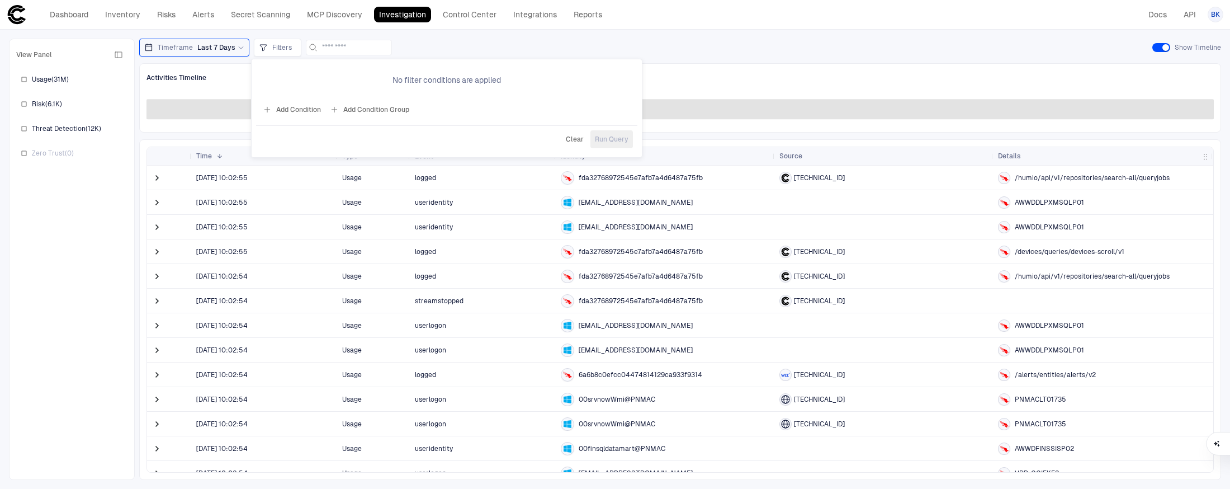
click at [296, 110] on button "Add Condition" at bounding box center [292, 110] width 63 height 18
click at [321, 79] on span "Event: ID" at bounding box center [318, 77] width 29 height 9
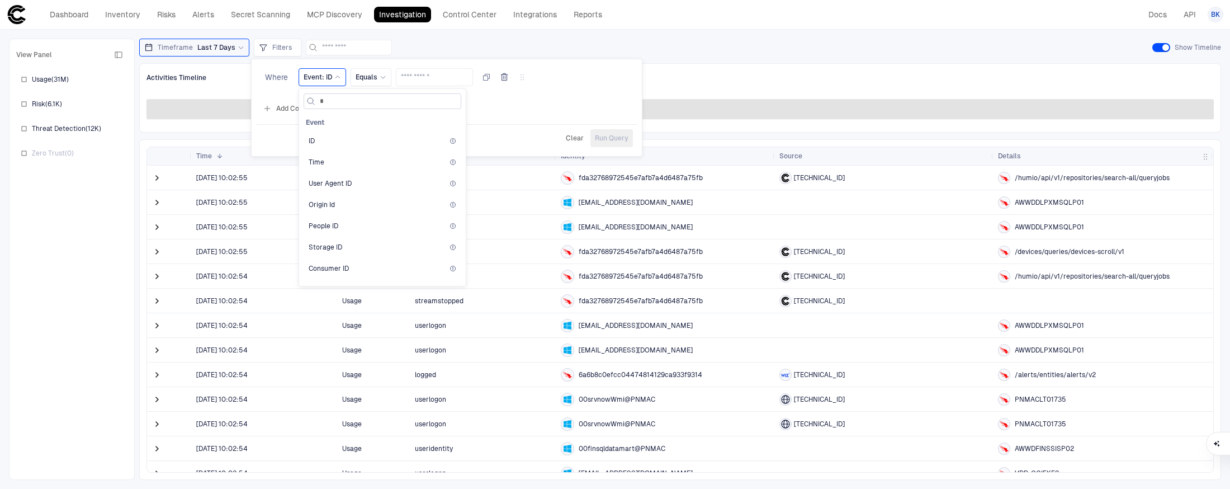
type input "**"
click at [335, 262] on div "Resource ID" at bounding box center [383, 268] width 158 height 19
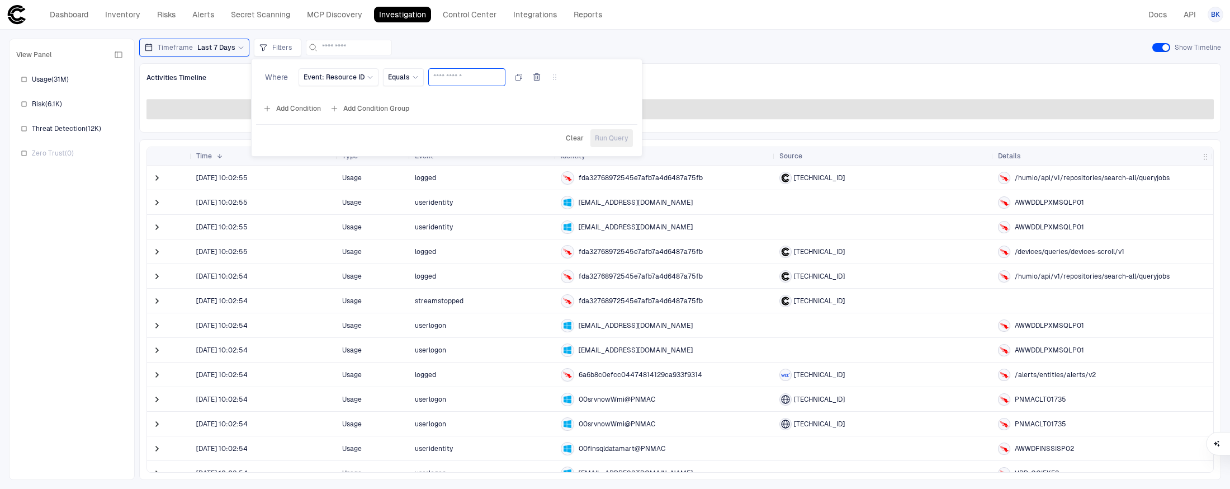
click at [457, 76] on input "text" at bounding box center [466, 77] width 67 height 17
paste input "**********"
type input "**********"
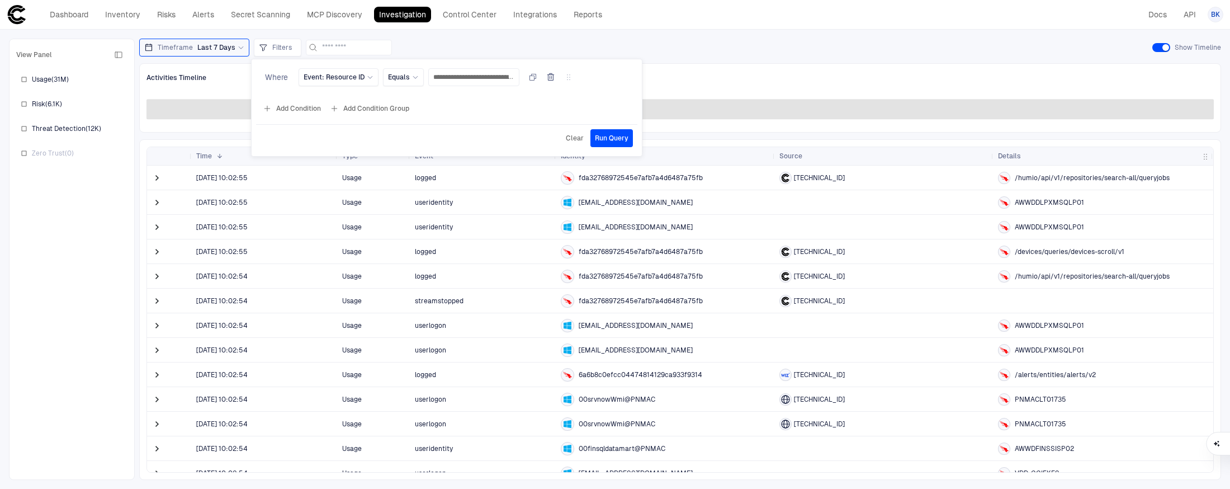
click at [620, 142] on span "Run Query" at bounding box center [612, 138] width 34 height 9
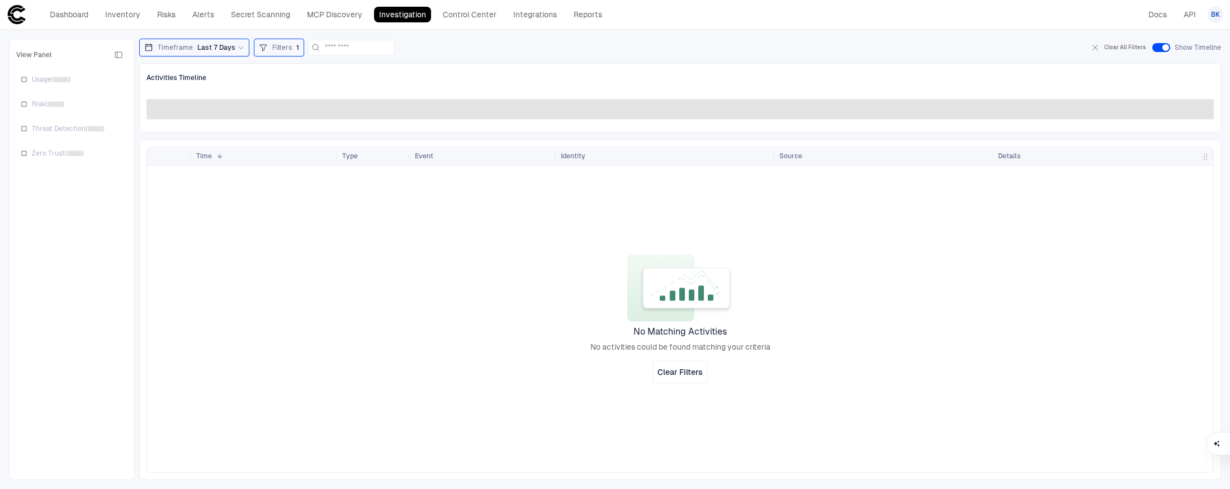
click at [201, 40] on div "Timeframe Last 7 Days" at bounding box center [194, 48] width 110 height 18
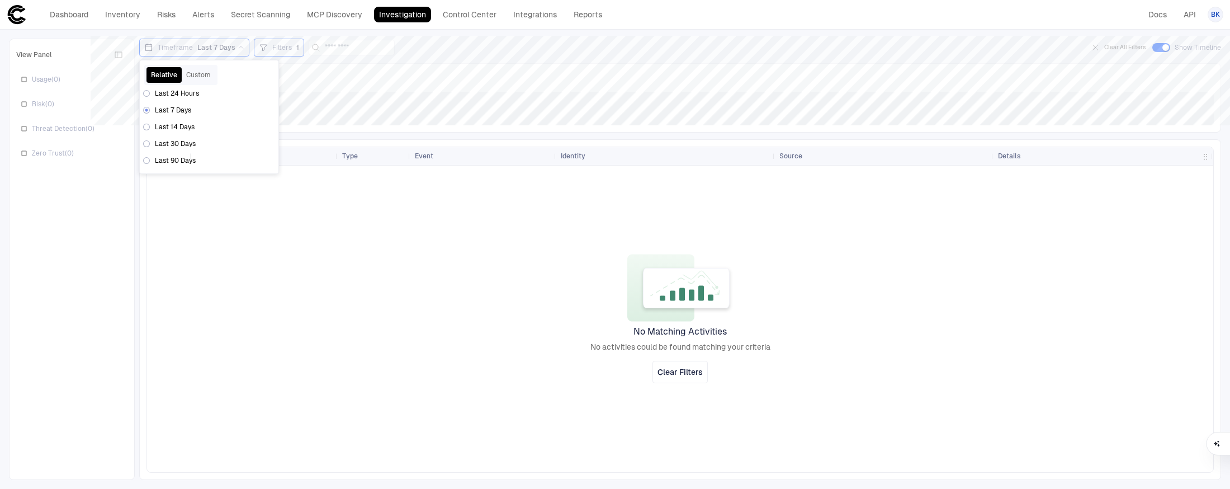
click at [176, 158] on span "Last 90 Days" at bounding box center [175, 160] width 41 height 9
click at [120, 11] on link "Inventory" at bounding box center [122, 15] width 45 height 16
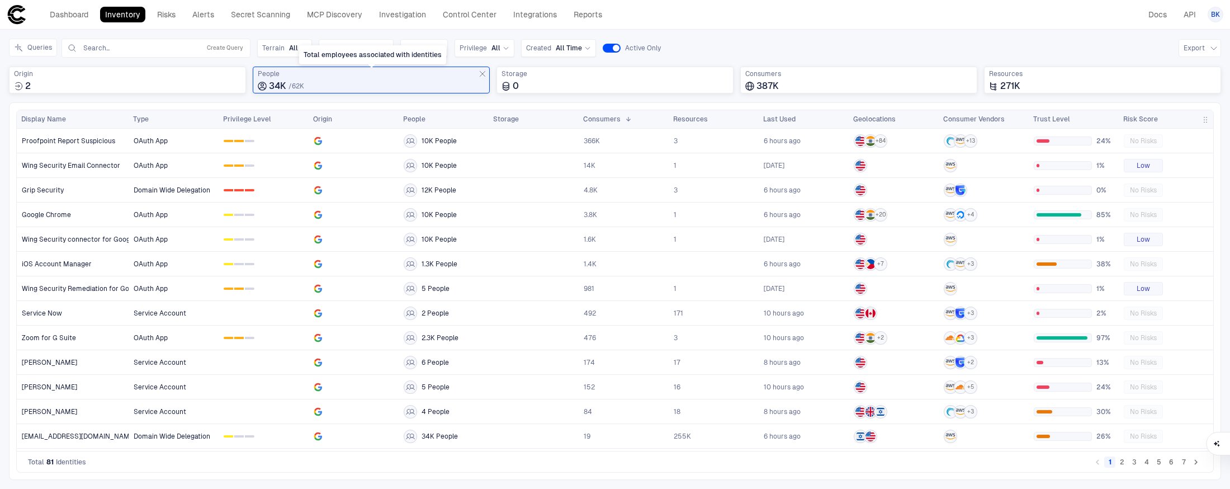
click at [351, 76] on span "People" at bounding box center [371, 73] width 227 height 9
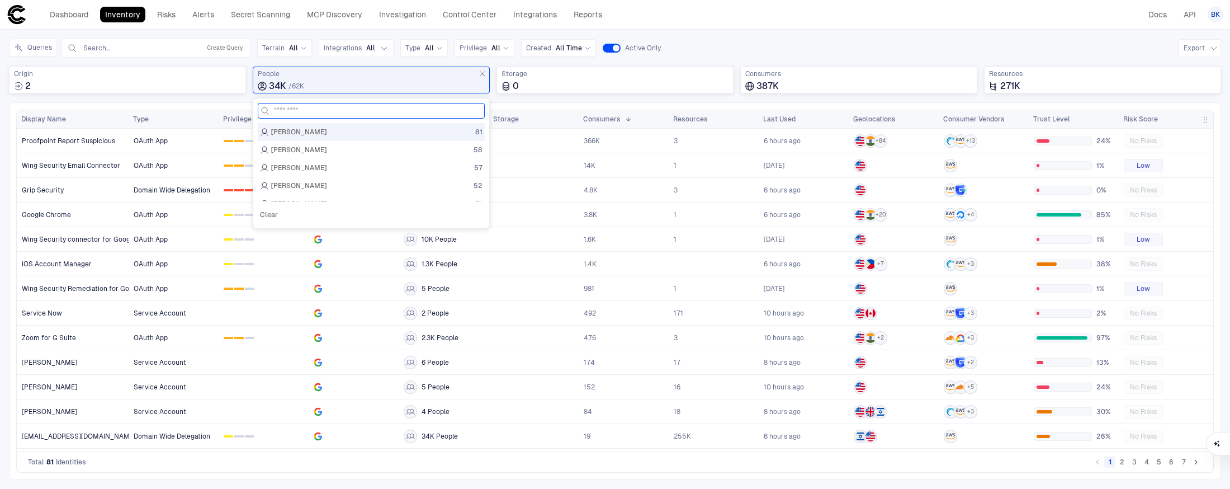
click at [325, 111] on input at bounding box center [378, 110] width 208 height 15
paste input "**********"
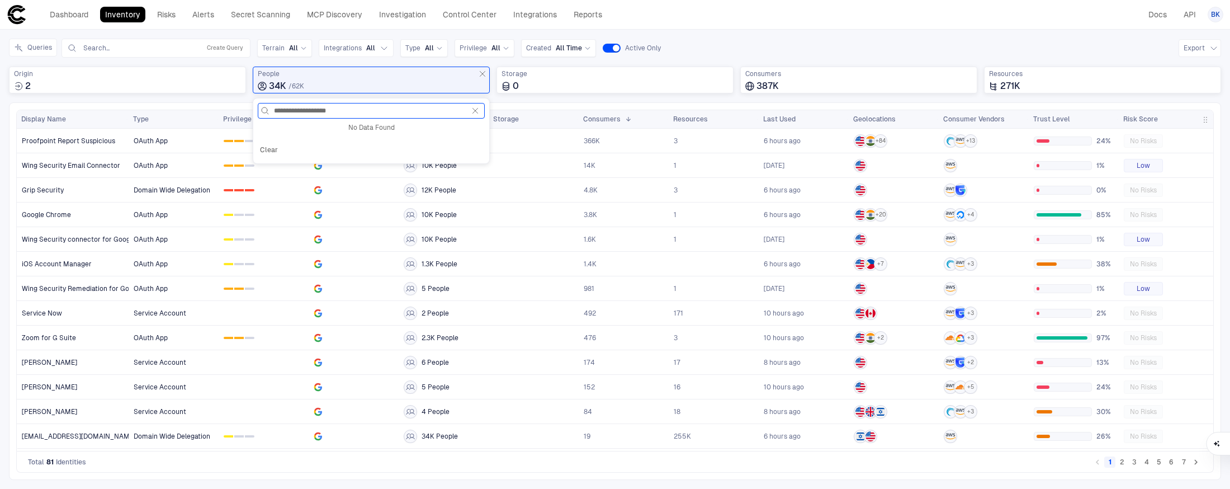
type input "**********"
click at [388, 13] on link "Investigation" at bounding box center [402, 15] width 57 height 16
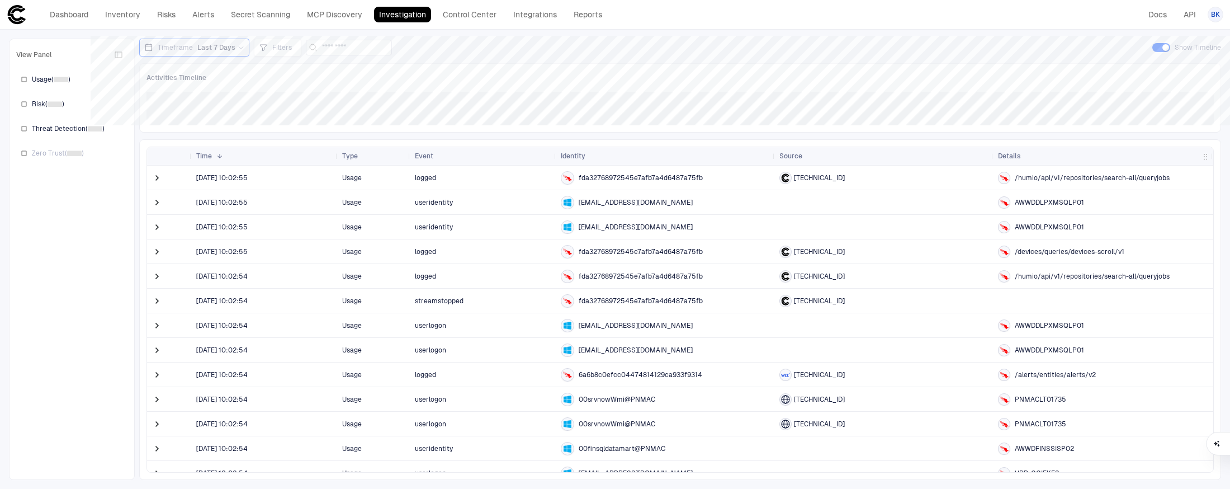
click at [316, 49] on div at bounding box center [349, 47] width 81 height 15
click at [322, 49] on input at bounding box center [355, 47] width 67 height 15
paste input "**********"
type input "**********"
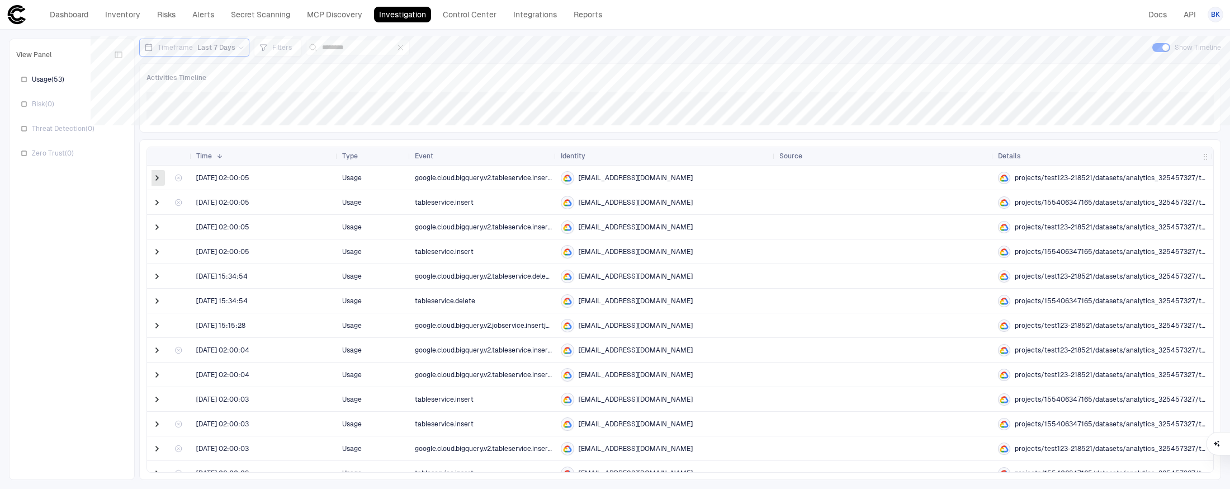
click at [158, 178] on span at bounding box center [157, 177] width 11 height 11
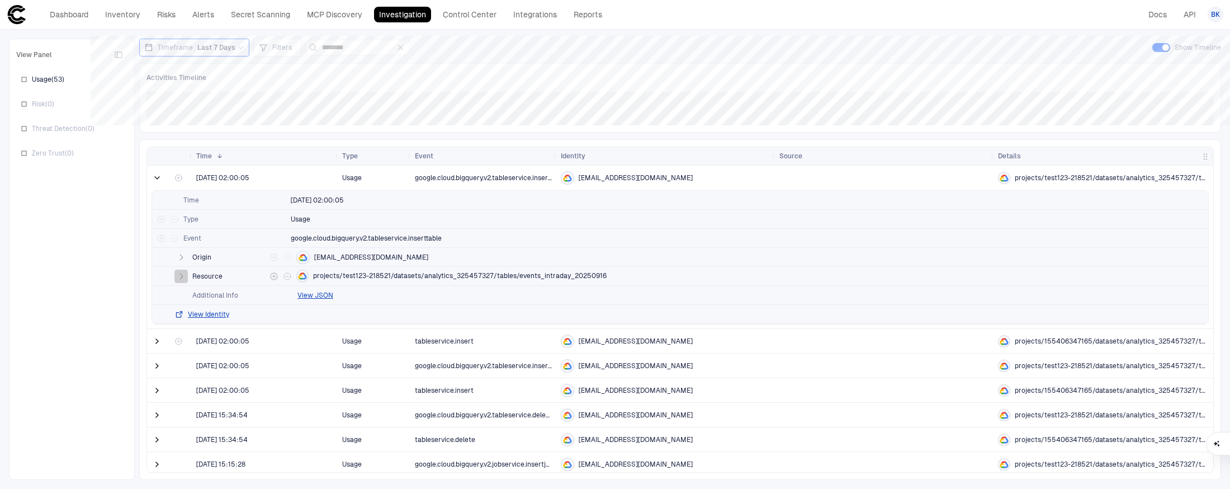
click at [185, 277] on icon "button" at bounding box center [181, 276] width 9 height 9
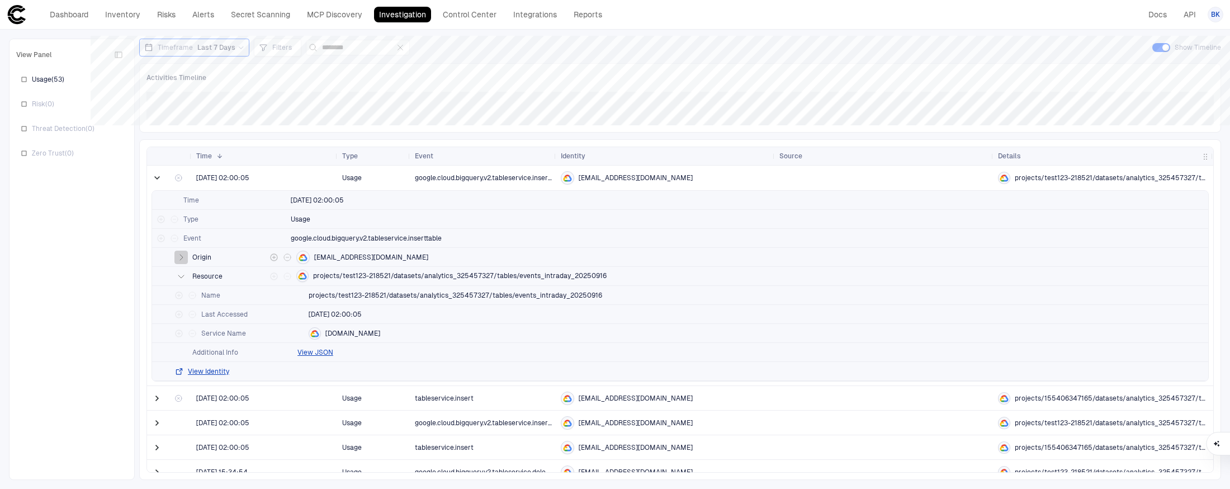
click at [185, 257] on icon "button" at bounding box center [181, 257] width 9 height 9
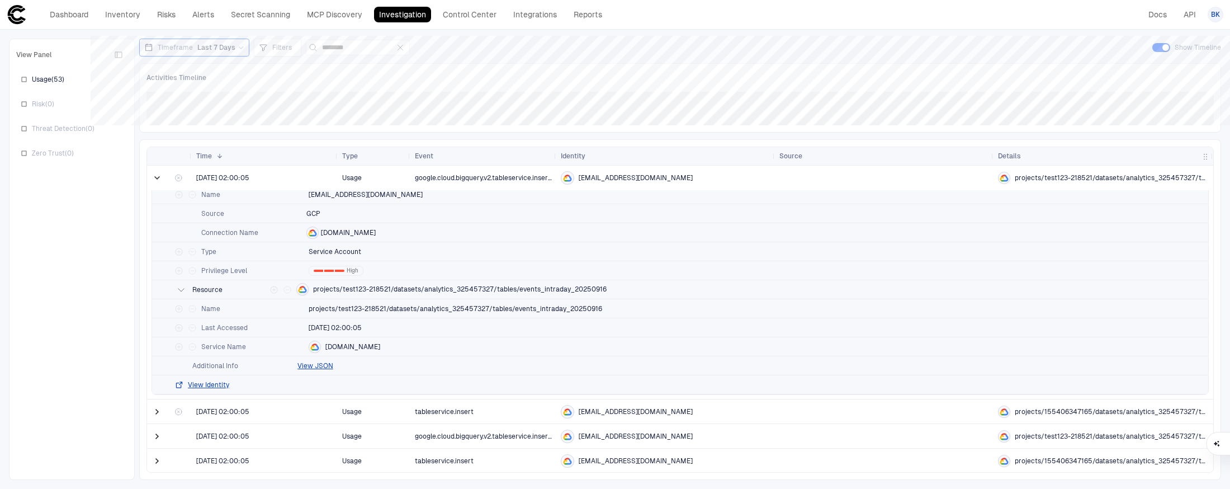
scroll to position [83, 0]
click at [202, 384] on button "View Identity" at bounding box center [201, 383] width 55 height 9
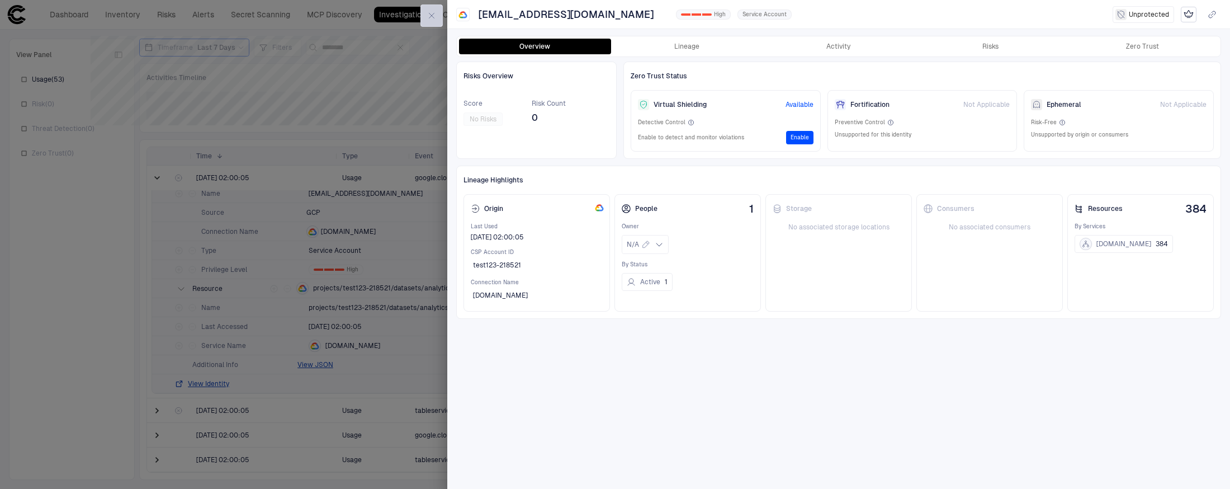
click at [436, 16] on icon "button" at bounding box center [431, 15] width 9 height 9
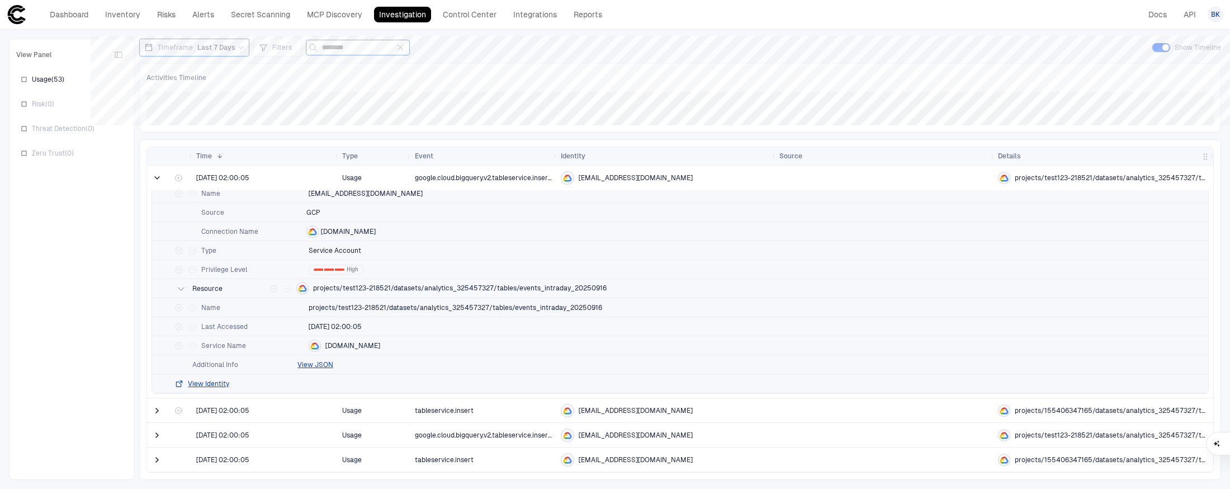
click at [360, 48] on input "********" at bounding box center [355, 47] width 67 height 15
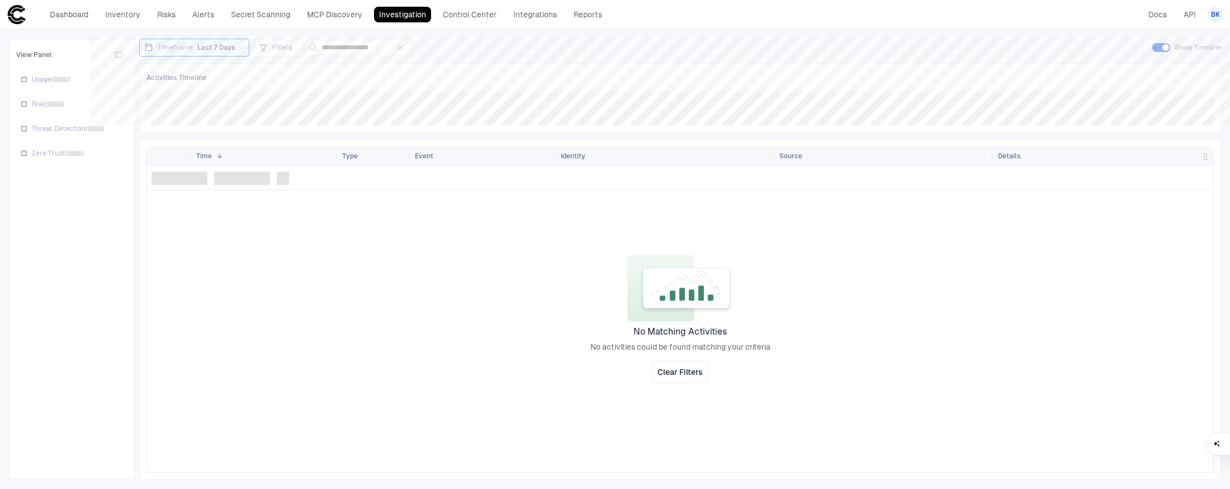
click at [221, 45] on span "Last 7 Days" at bounding box center [216, 47] width 38 height 9
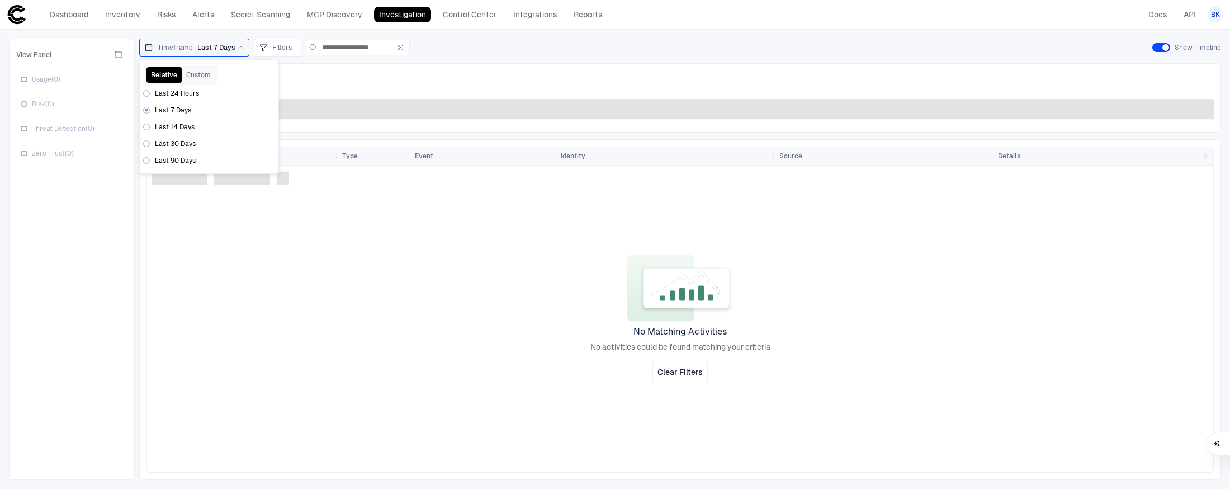
click at [181, 157] on span "Last 90 Days" at bounding box center [175, 160] width 41 height 9
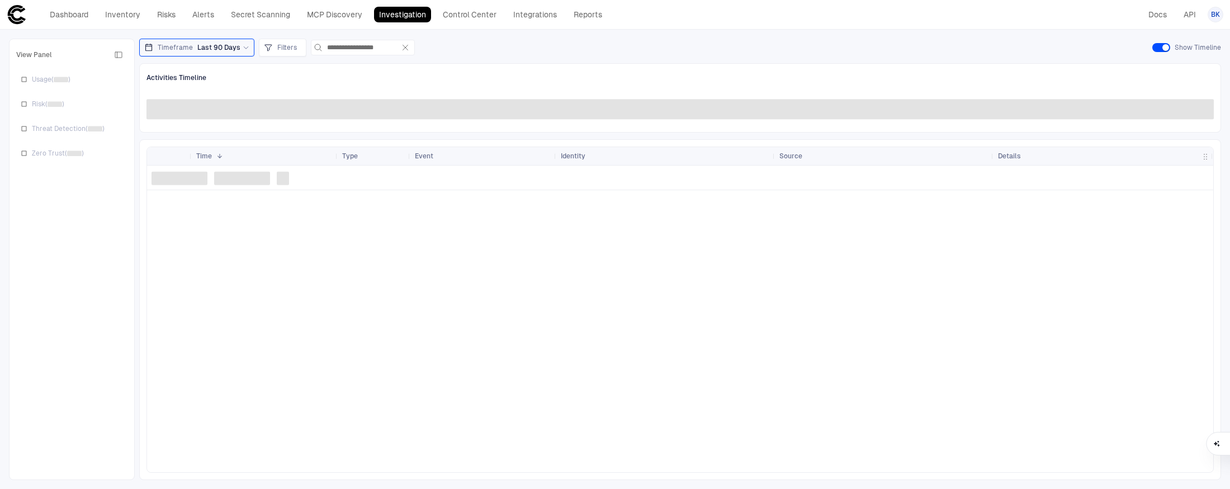
click at [334, 236] on div at bounding box center [680, 318] width 1066 height 306
click at [353, 50] on input "**********" at bounding box center [360, 47] width 67 height 15
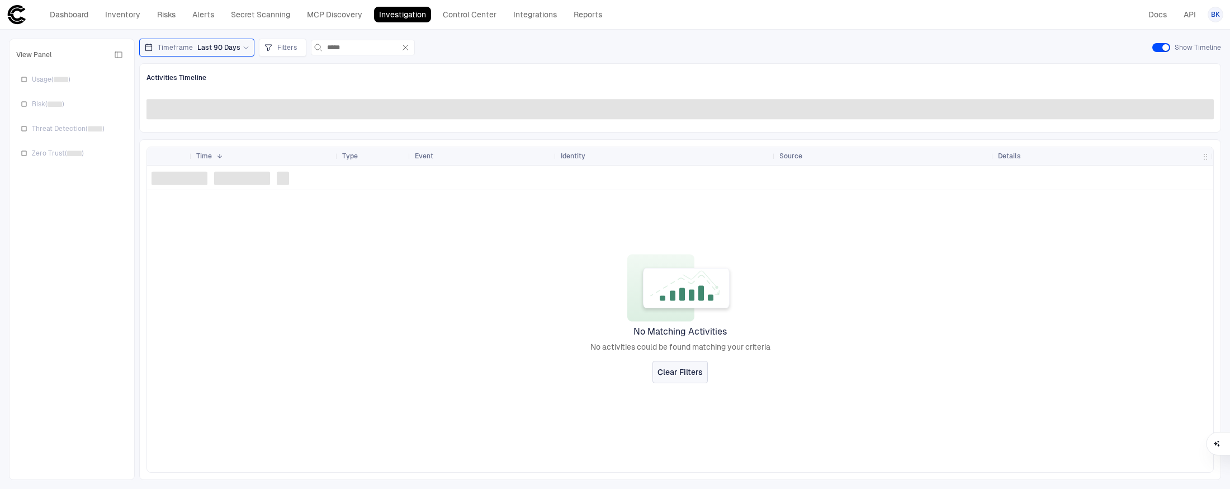
click at [685, 369] on span "Clear Filters" at bounding box center [679, 372] width 45 height 10
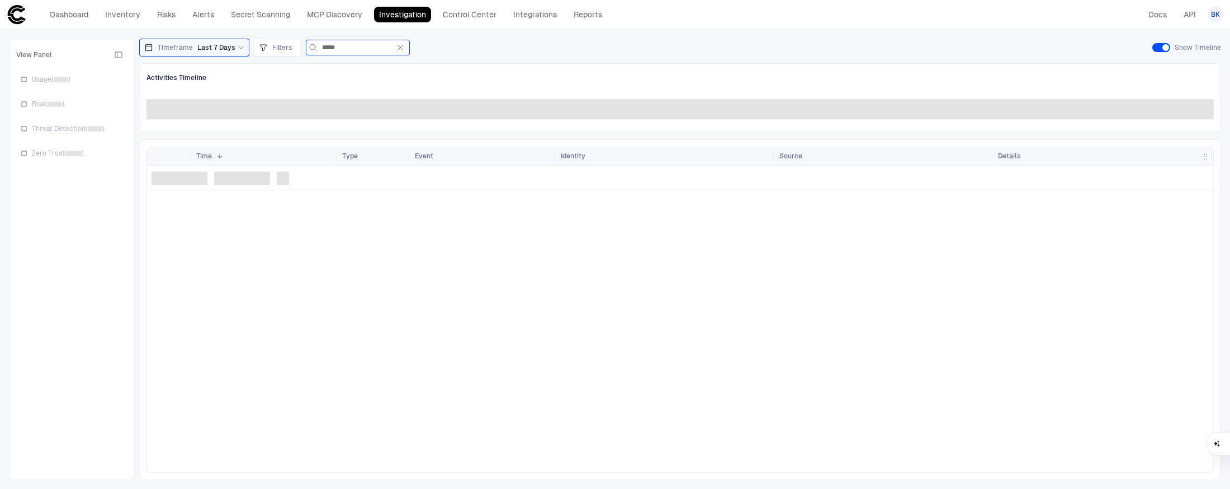
click at [346, 47] on input "*****" at bounding box center [355, 47] width 67 height 15
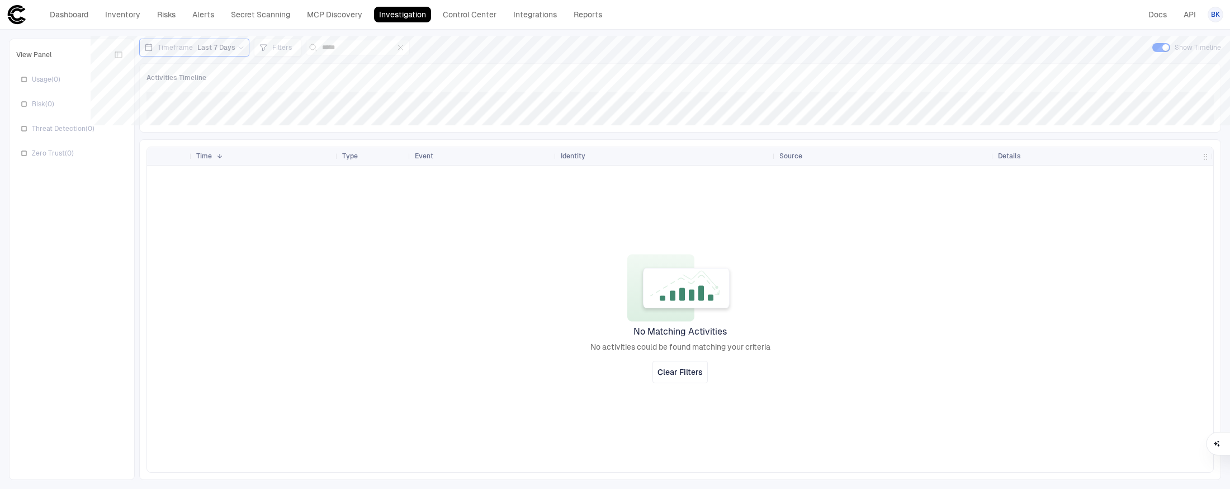
click at [216, 48] on span "Last 7 Days" at bounding box center [216, 47] width 38 height 9
click at [177, 162] on span "Last 90 Days" at bounding box center [175, 160] width 41 height 9
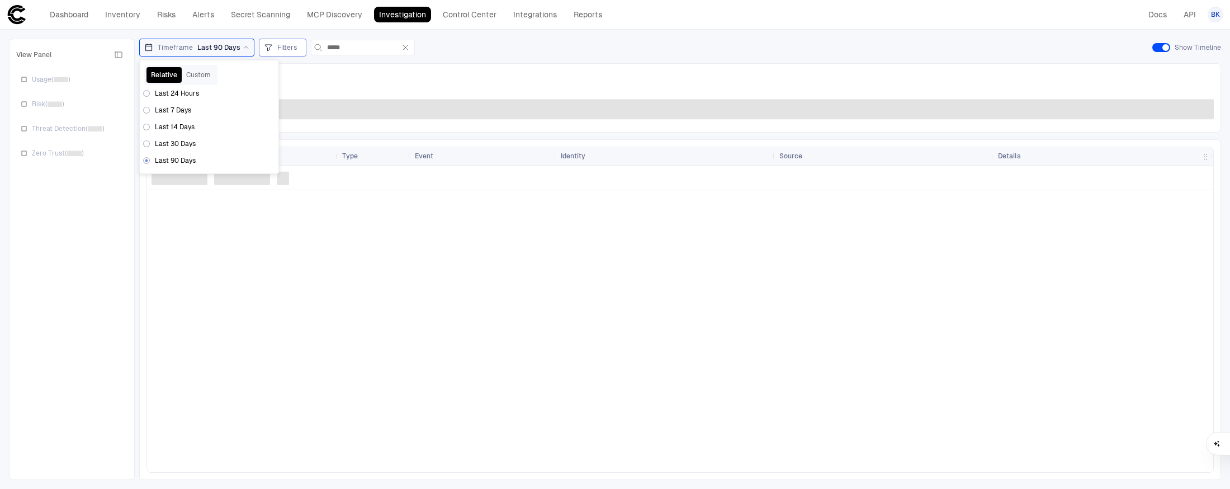
click at [291, 51] on span "Filters" at bounding box center [287, 47] width 20 height 9
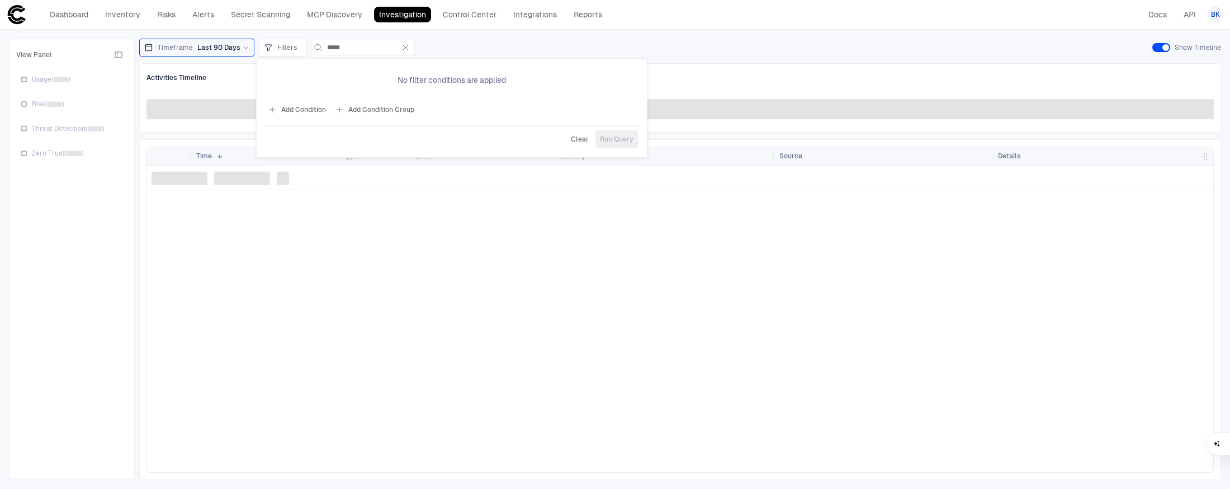
click at [343, 46] on div at bounding box center [615, 244] width 1230 height 489
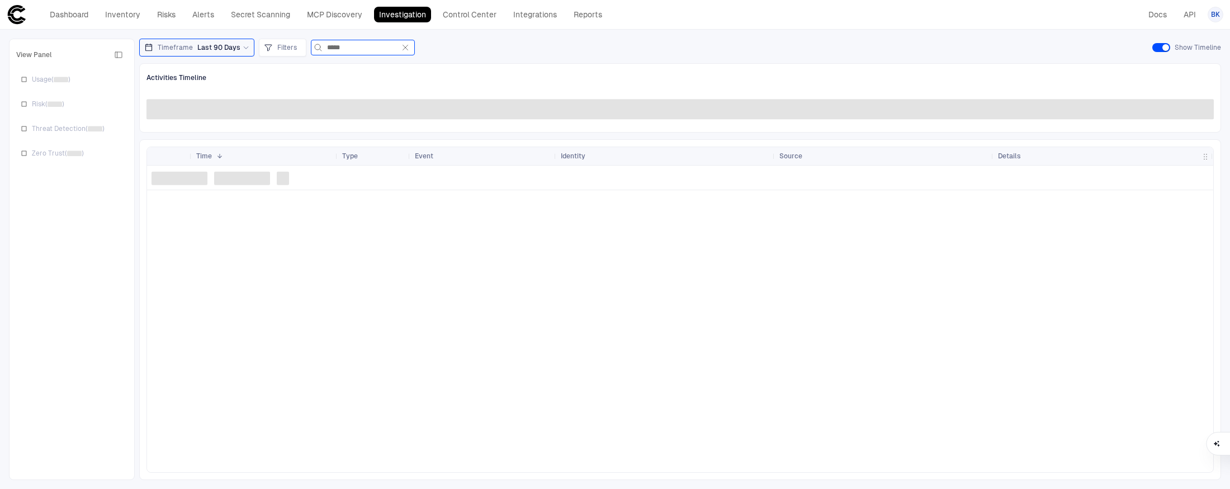
click at [358, 48] on input "*****" at bounding box center [360, 47] width 67 height 15
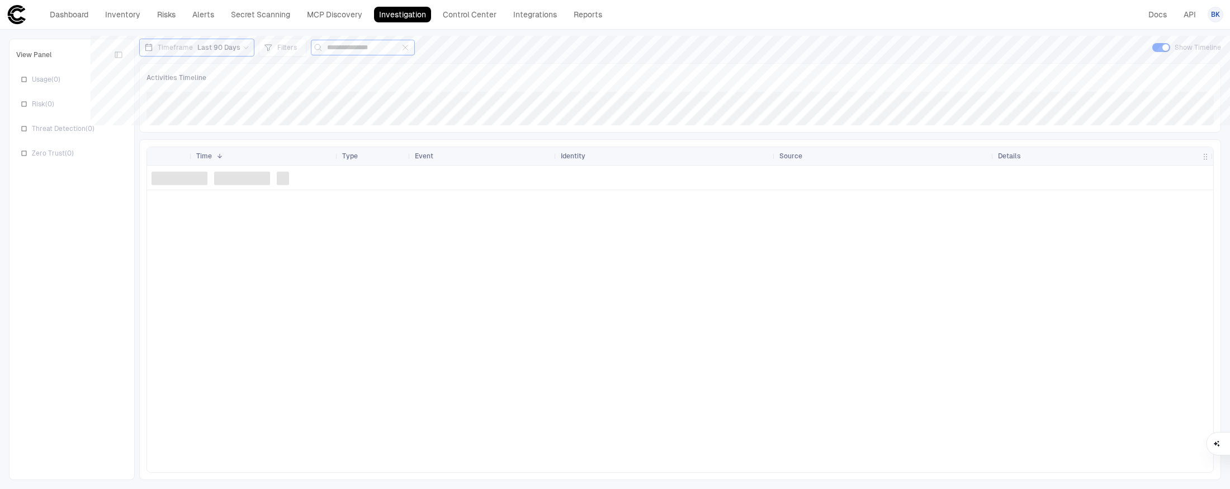
click at [347, 49] on input "**********" at bounding box center [360, 47] width 67 height 15
drag, startPoint x: 332, startPoint y: 48, endPoint x: 447, endPoint y: 50, distance: 115.8
click at [447, 50] on div "**********" at bounding box center [680, 48] width 1082 height 18
type input "******"
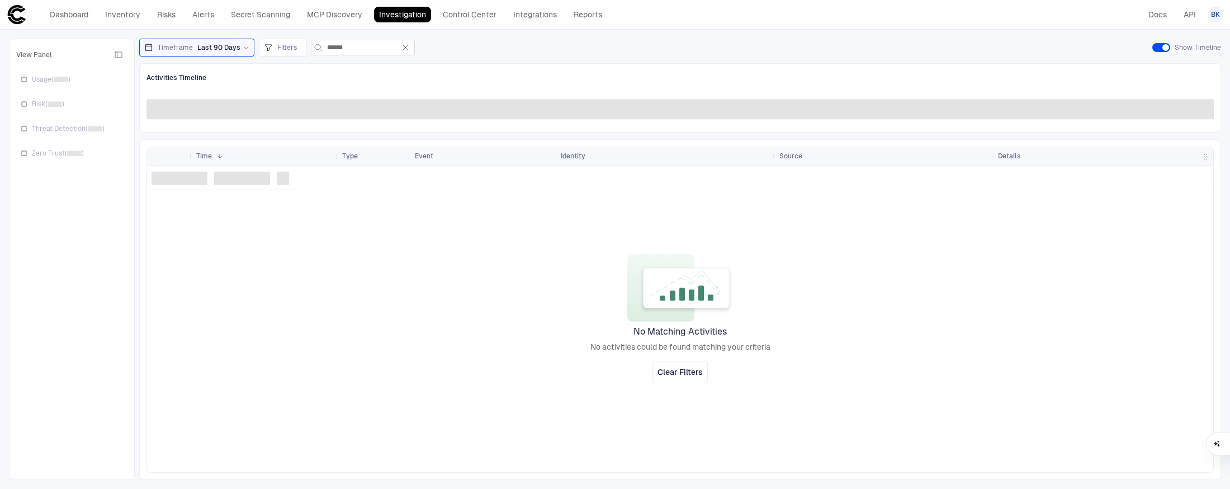
click at [410, 50] on icon "button" at bounding box center [405, 47] width 9 height 9
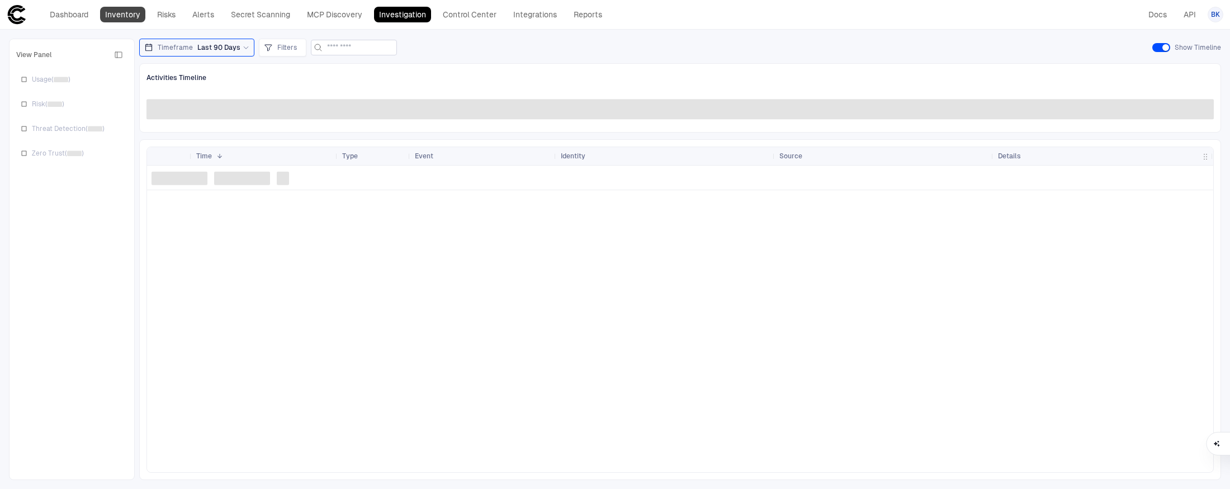
click at [135, 15] on link "Inventory" at bounding box center [122, 15] width 45 height 16
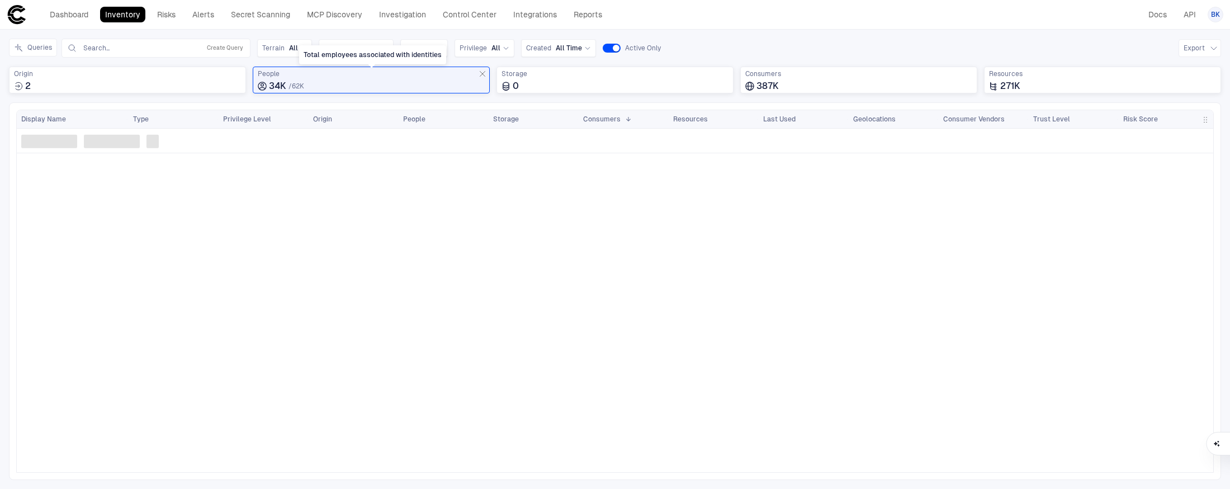
click at [360, 82] on div "34K / 62K" at bounding box center [371, 86] width 227 height 11
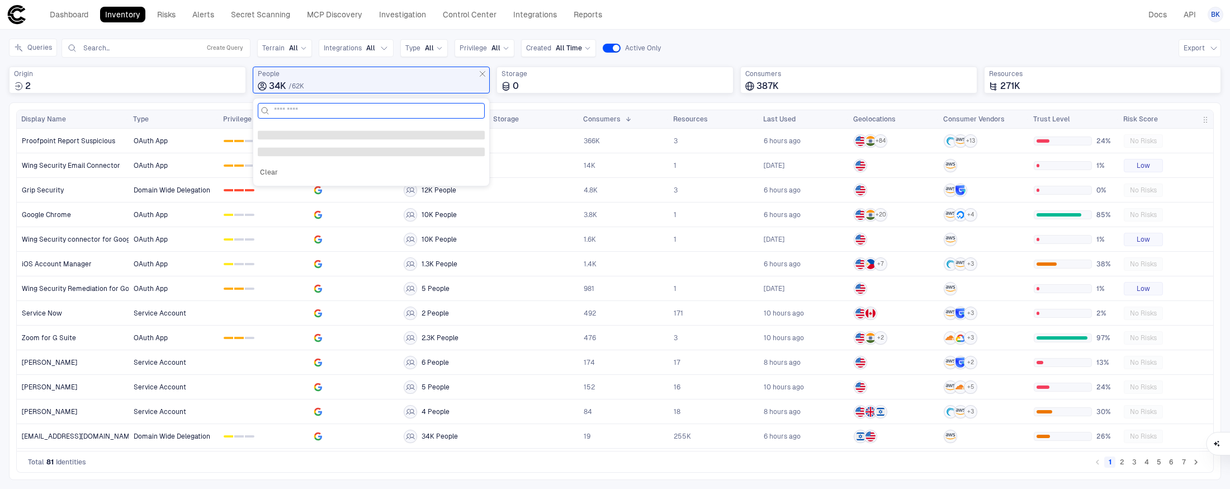
click at [334, 112] on input at bounding box center [378, 110] width 208 height 15
type input "******"
click at [327, 132] on div "00 gam 9" at bounding box center [371, 131] width 223 height 9
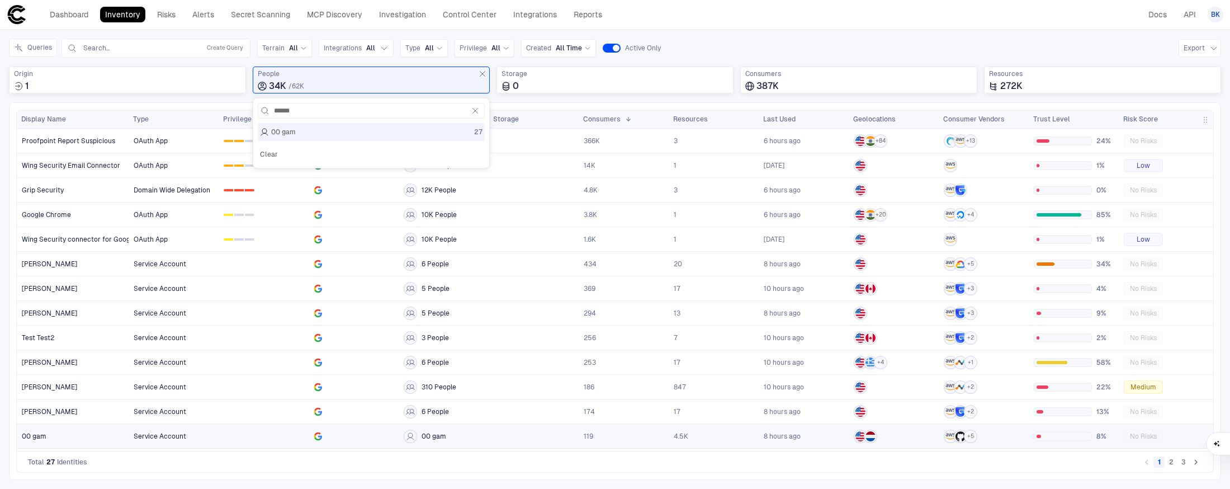
click at [31, 435] on span "00 gam" at bounding box center [34, 436] width 25 height 9
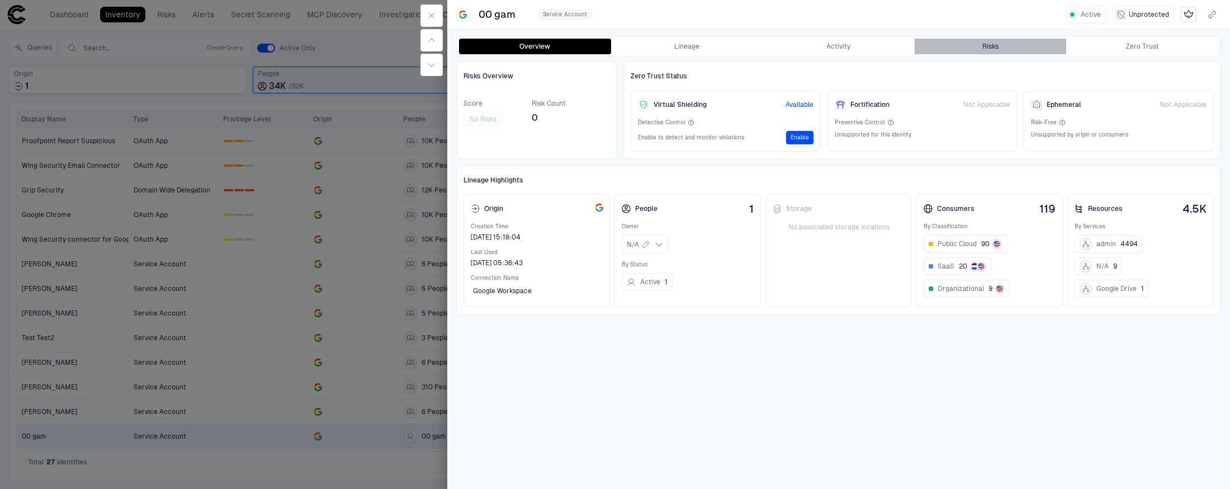
click at [998, 48] on div "Risks" at bounding box center [990, 46] width 16 height 9
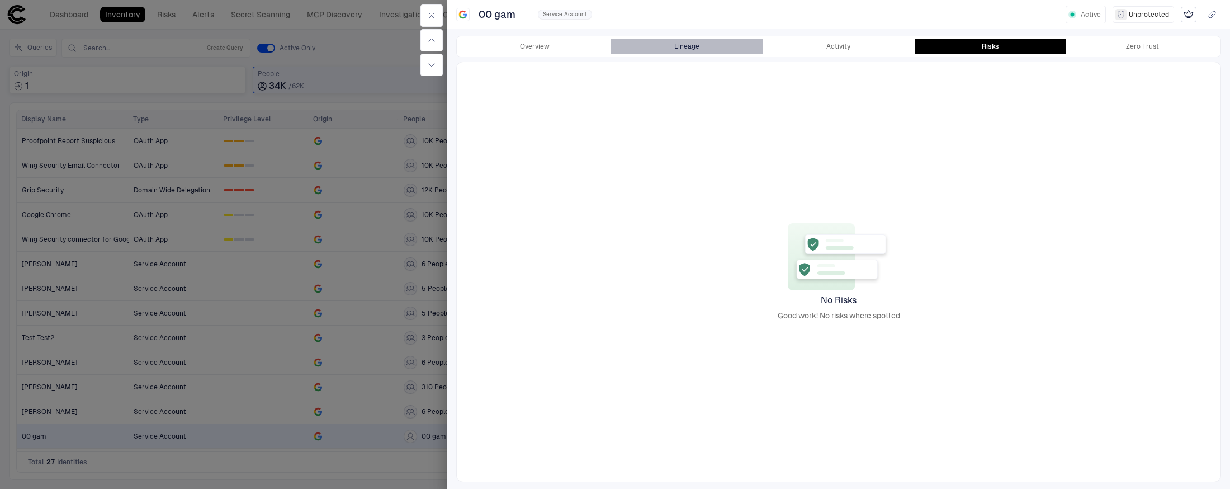
click at [687, 44] on button "Lineage" at bounding box center [687, 47] width 152 height 16
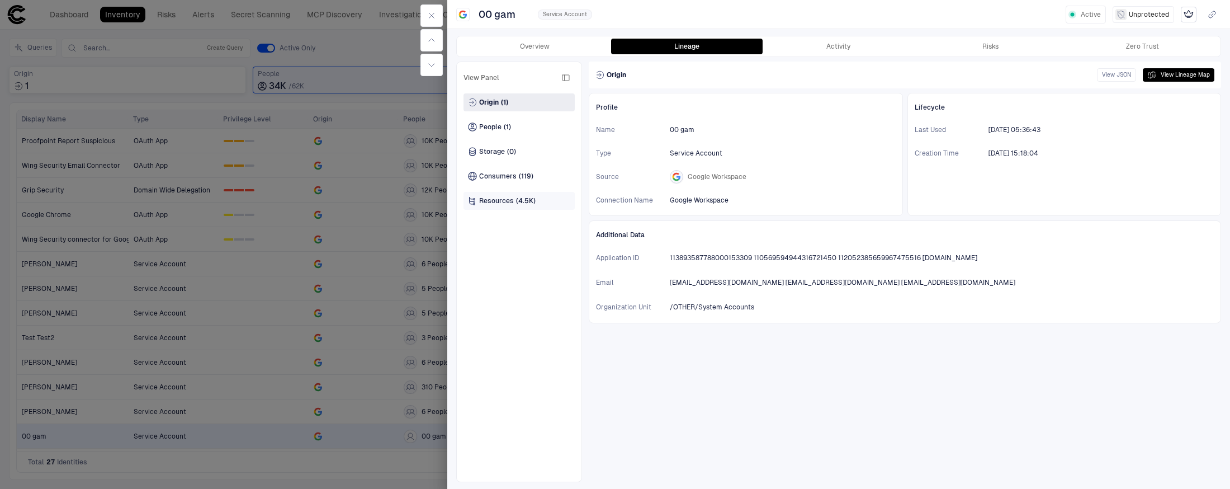
click at [497, 201] on span "Resources" at bounding box center [496, 200] width 35 height 9
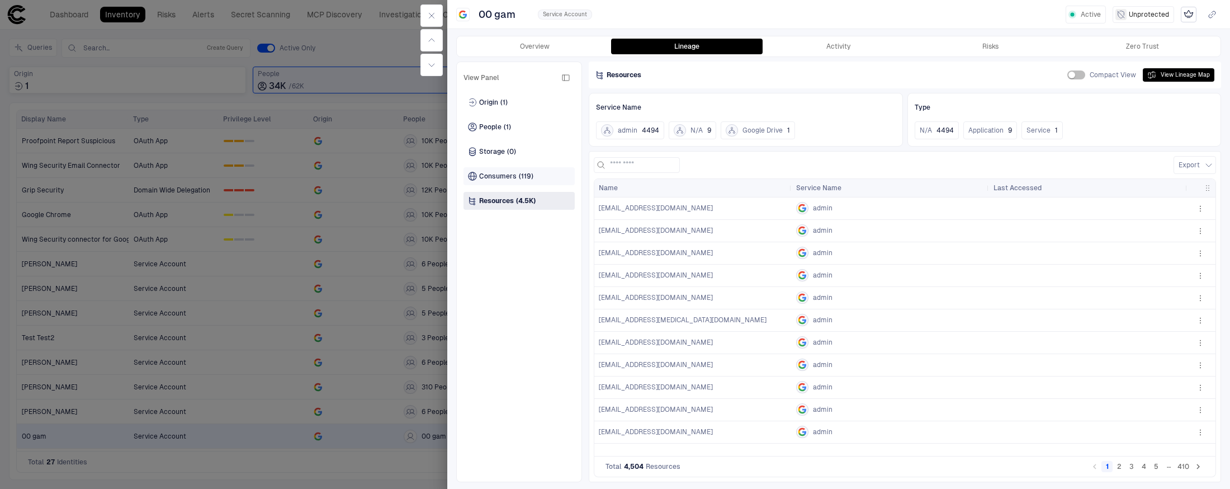
click at [508, 175] on span "Consumers" at bounding box center [497, 176] width 37 height 9
